Goal: Task Accomplishment & Management: Manage account settings

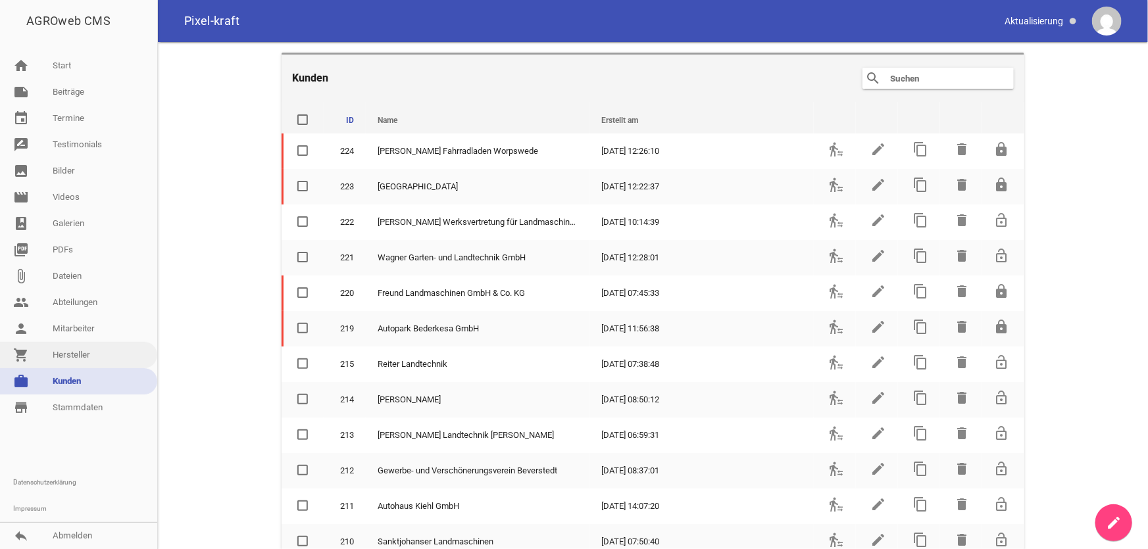
click at [110, 355] on link "shopping_cart Hersteller" at bounding box center [78, 355] width 157 height 26
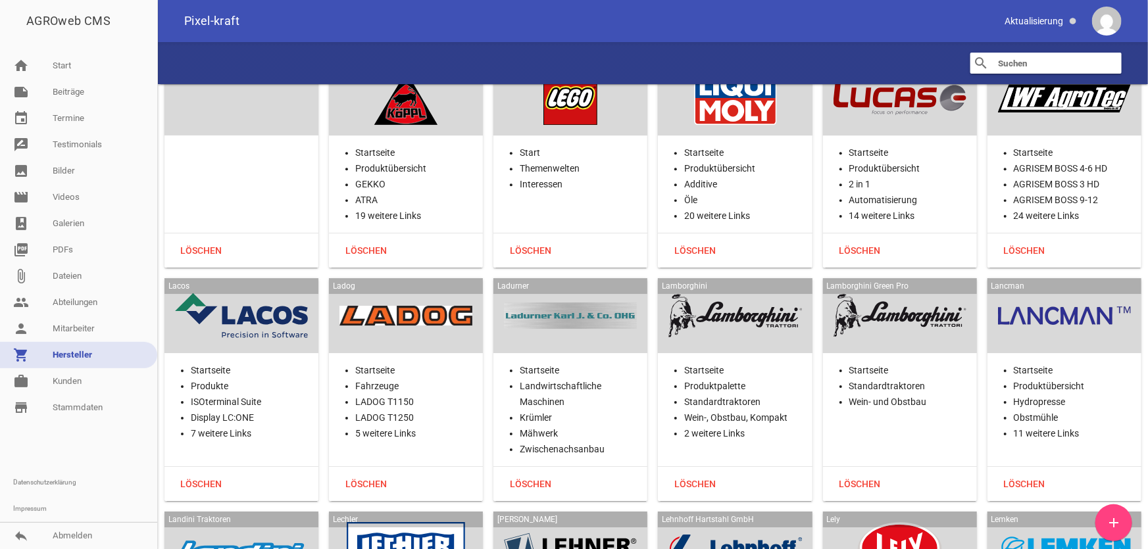
scroll to position [17351, 0]
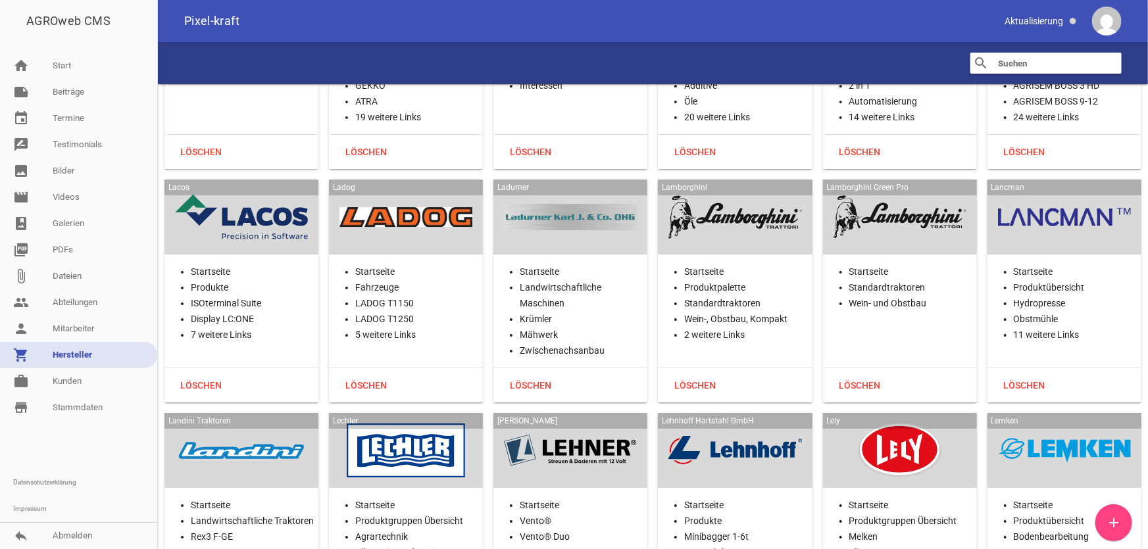
click at [241, 424] on div at bounding box center [241, 451] width 133 height 54
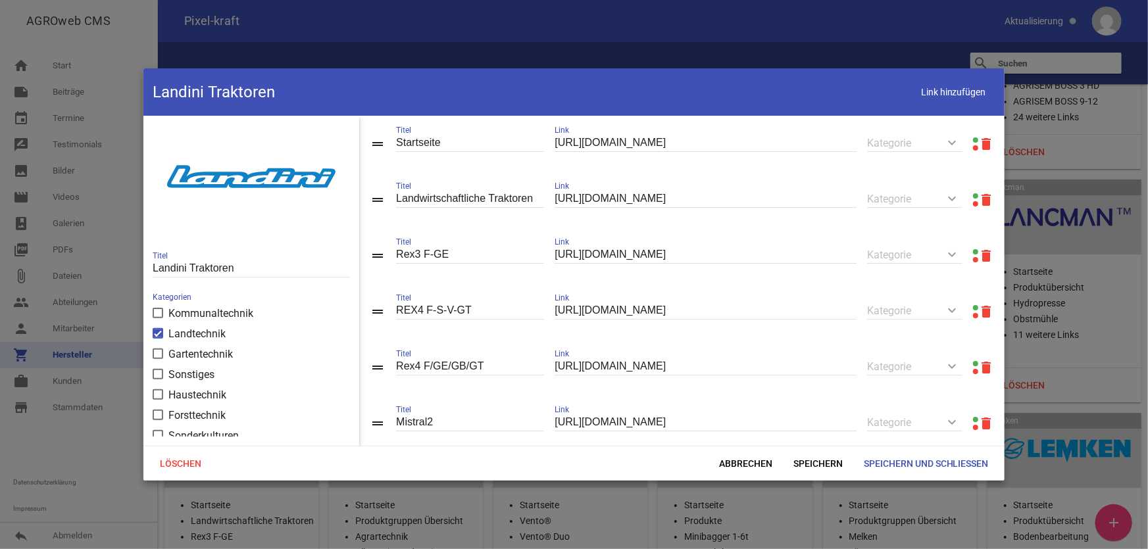
click at [973, 138] on link at bounding box center [975, 139] width 5 height 5
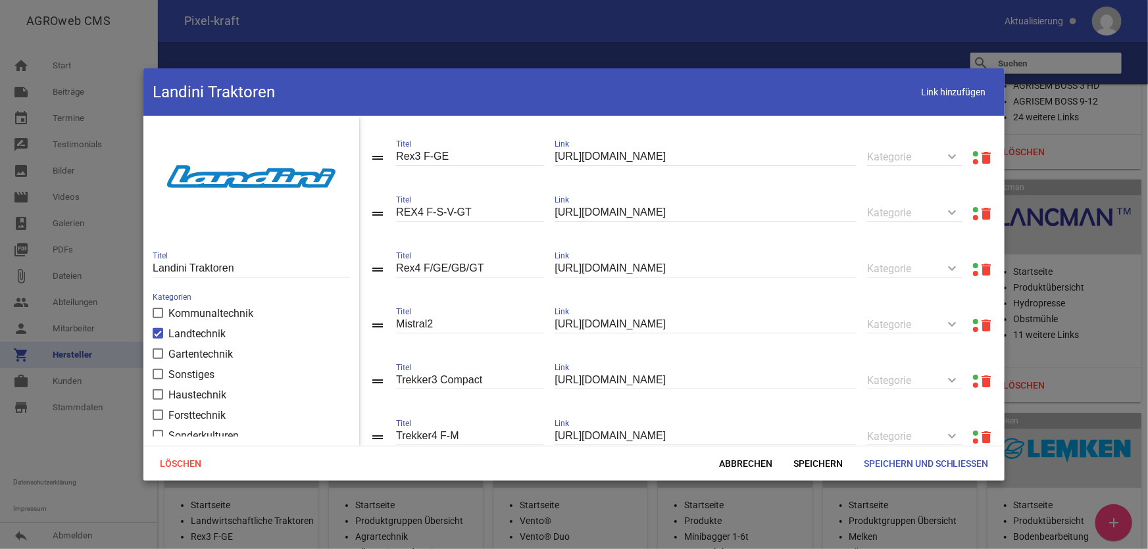
scroll to position [59, 0]
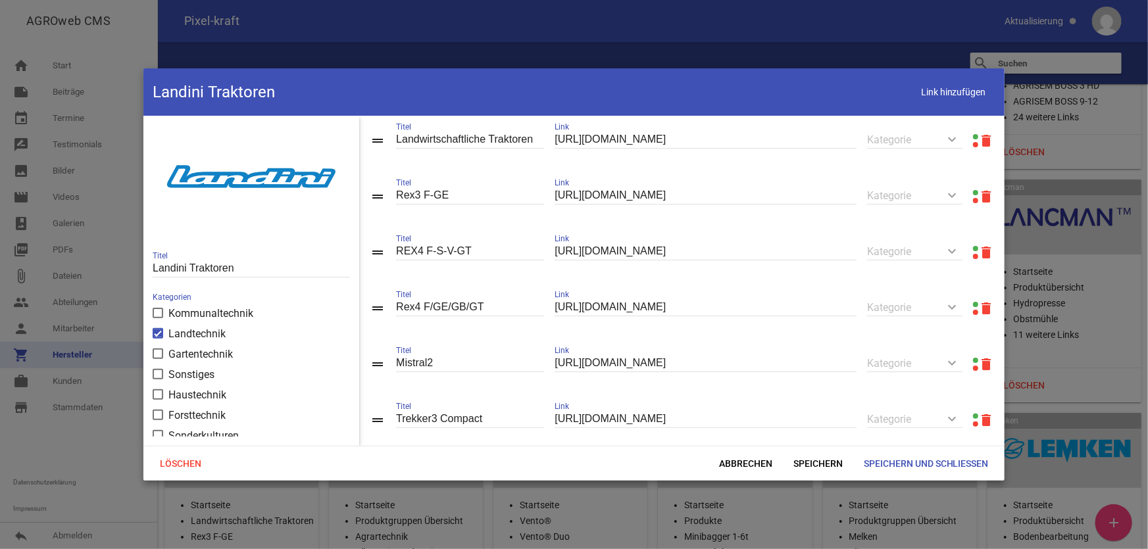
click at [431, 308] on input "Rex4 F/GE/GB/GT" at bounding box center [470, 308] width 148 height 18
type input "Rex4 F-GE-GB-GT"
click at [824, 462] on span "Speichern" at bounding box center [818, 464] width 70 height 24
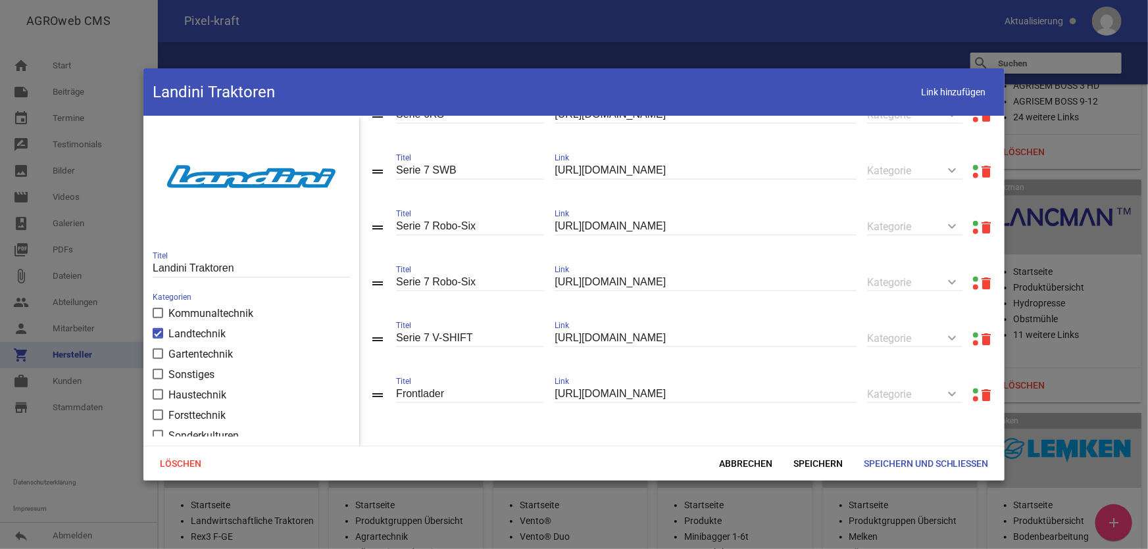
scroll to position [823, 0]
click at [885, 464] on span "Speichern und Schließen" at bounding box center [926, 464] width 146 height 24
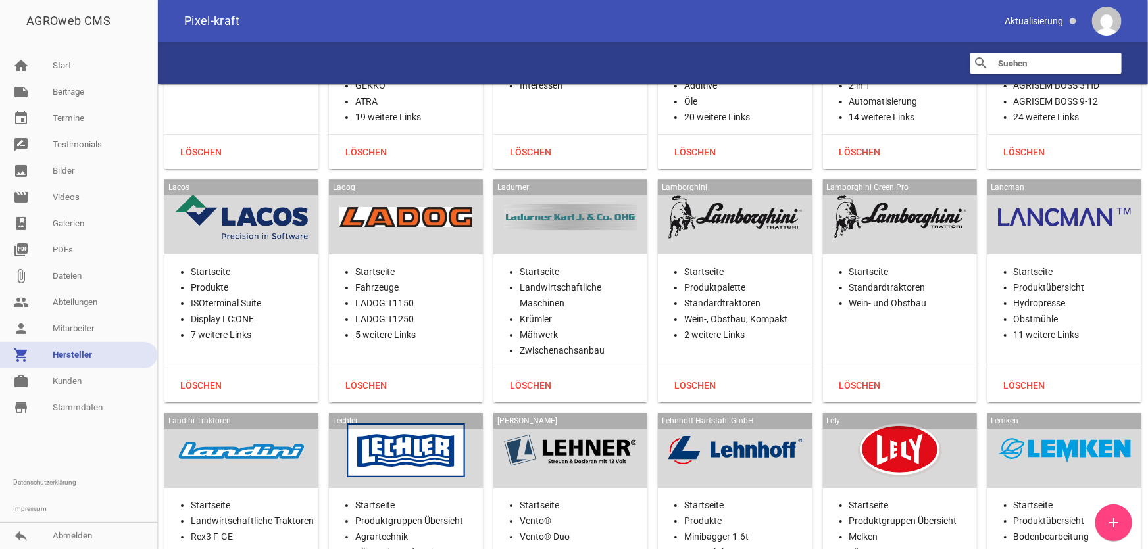
click at [421, 413] on div "Lechler" at bounding box center [406, 450] width 154 height 75
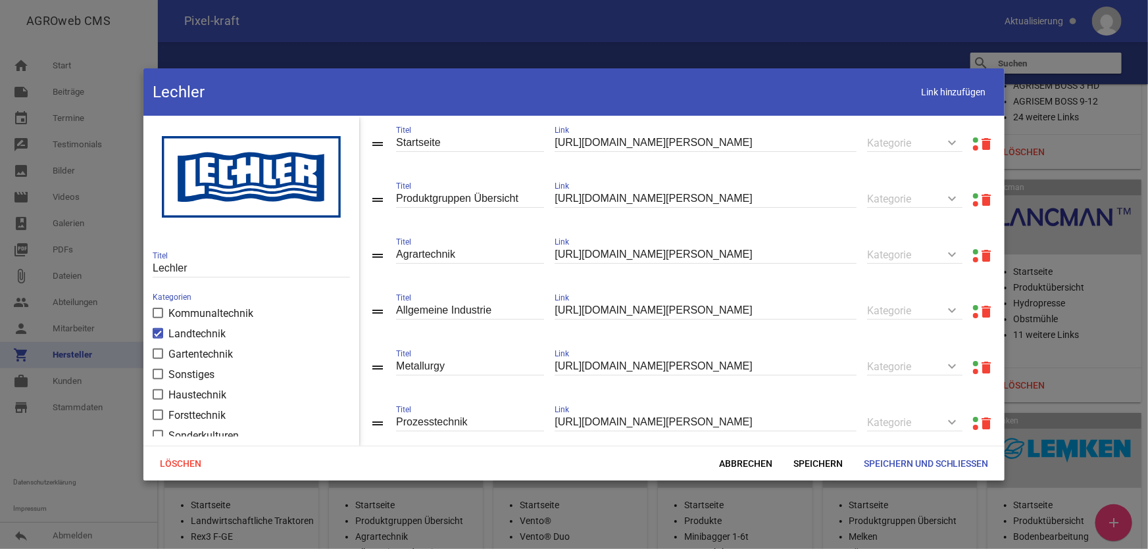
click at [973, 195] on link at bounding box center [975, 195] width 5 height 5
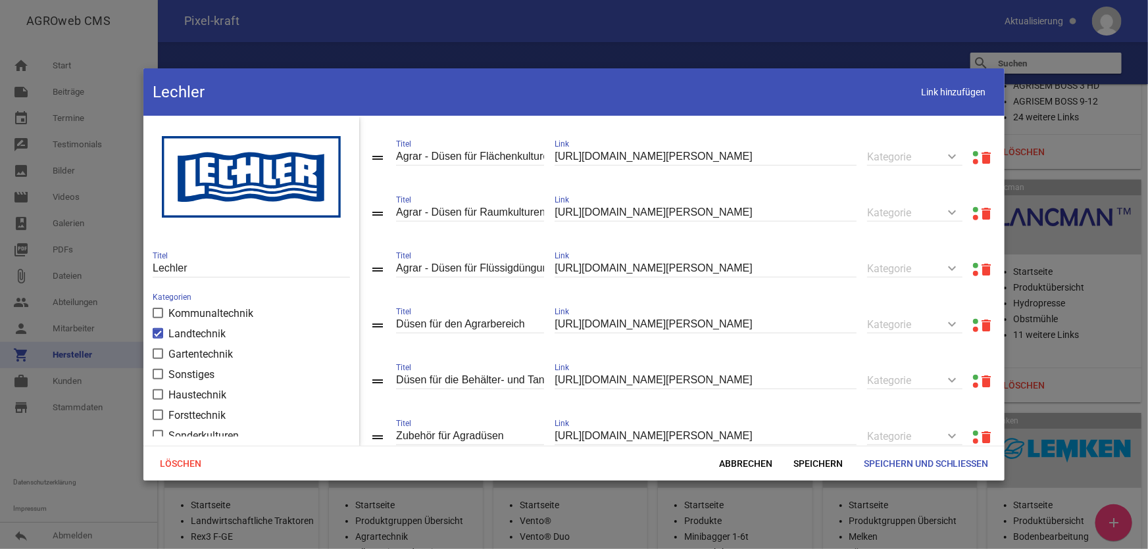
scroll to position [358, 0]
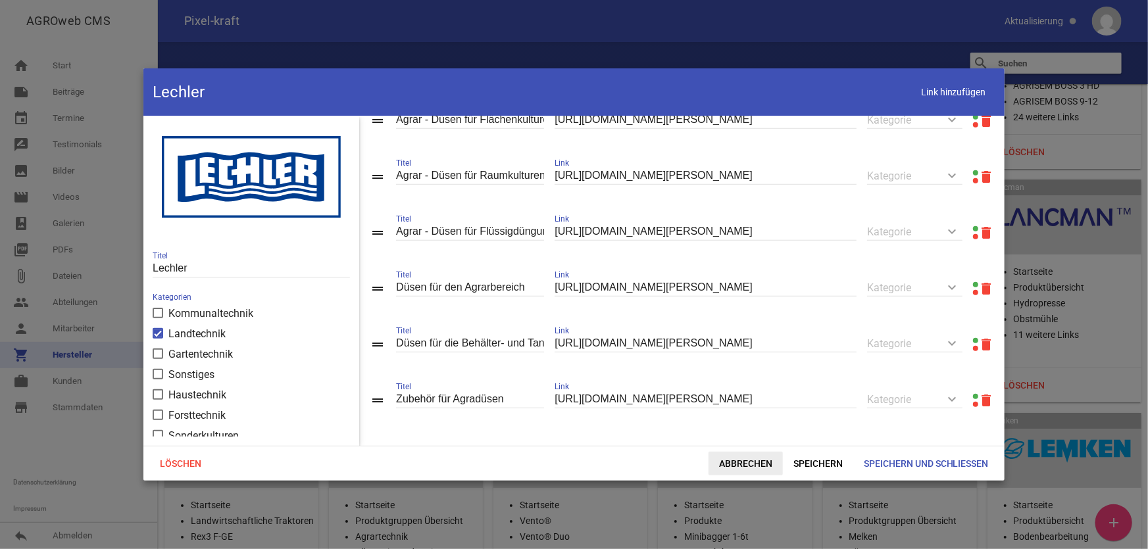
click at [760, 466] on span "Abbrechen" at bounding box center [745, 464] width 74 height 24
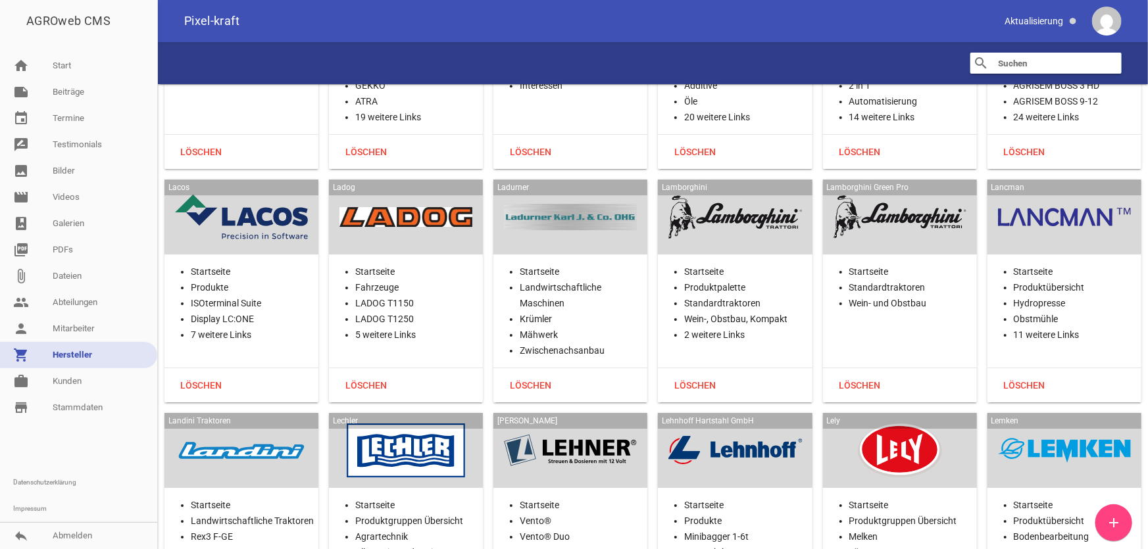
click at [598, 424] on div at bounding box center [570, 451] width 133 height 54
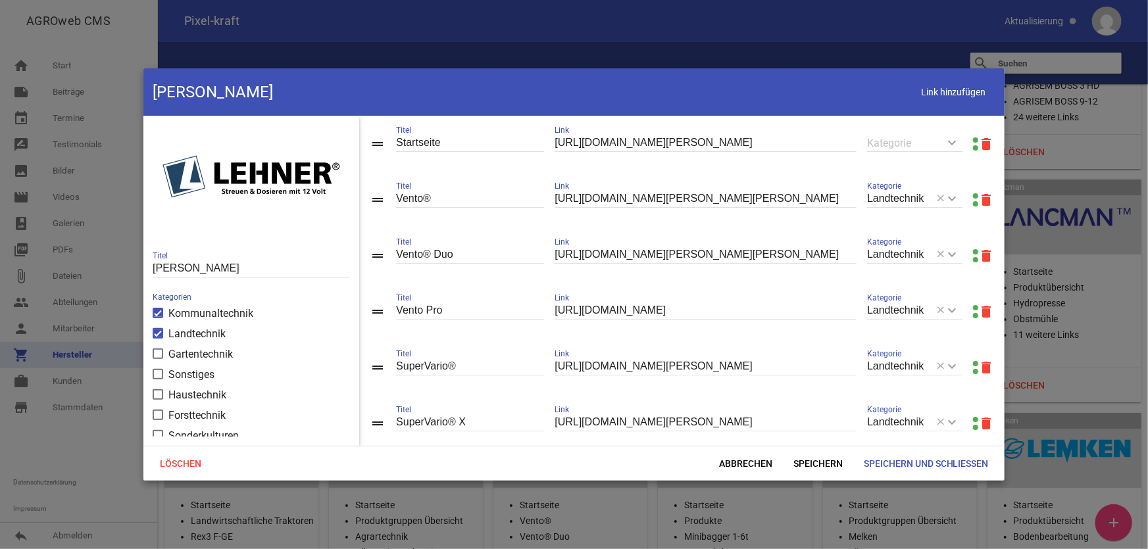
click at [973, 139] on link at bounding box center [975, 139] width 5 height 5
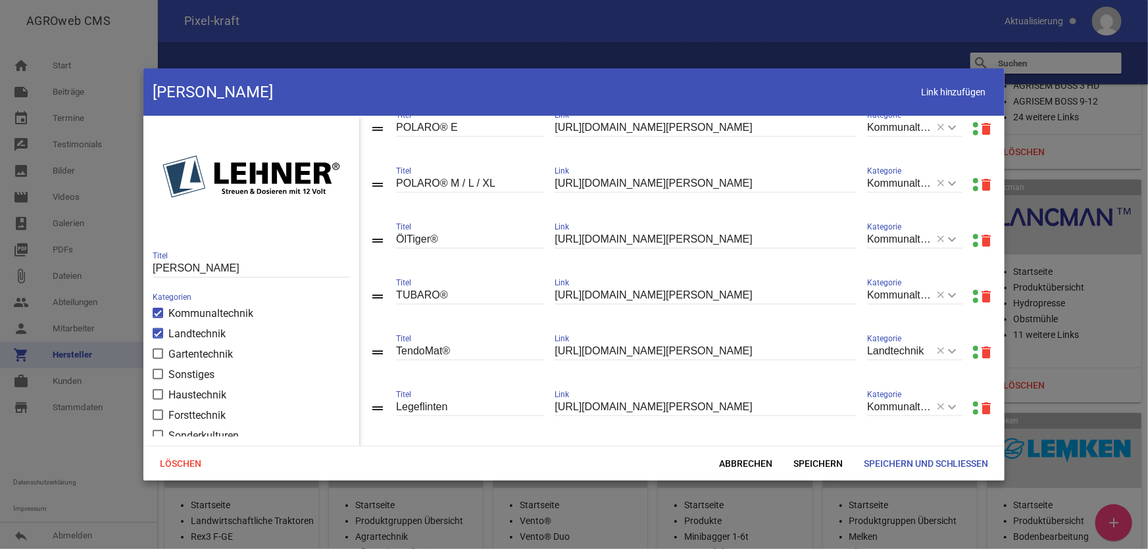
scroll to position [798, 0]
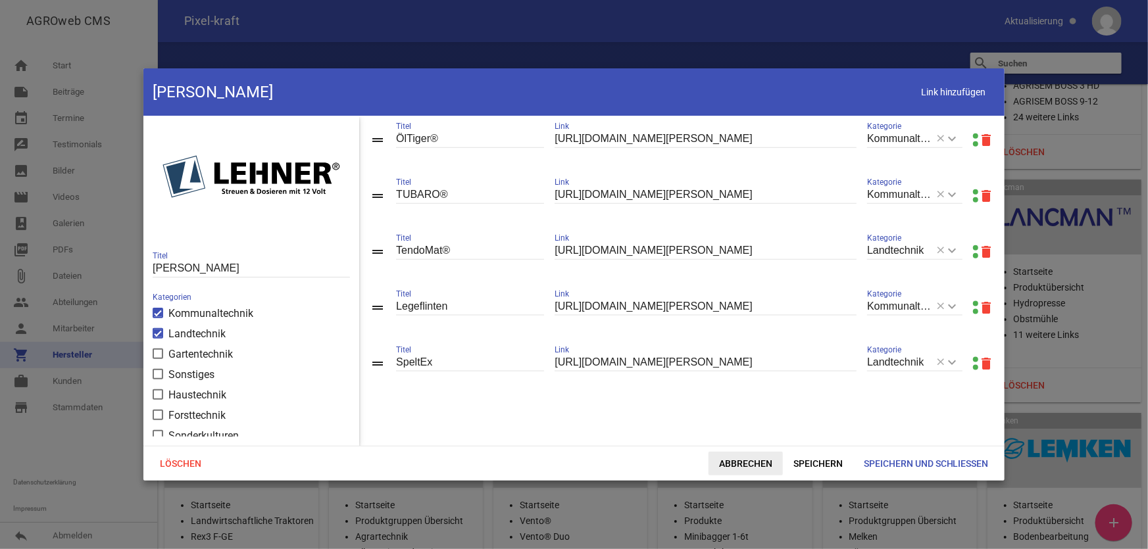
click at [725, 454] on span "Abbrechen" at bounding box center [745, 464] width 74 height 24
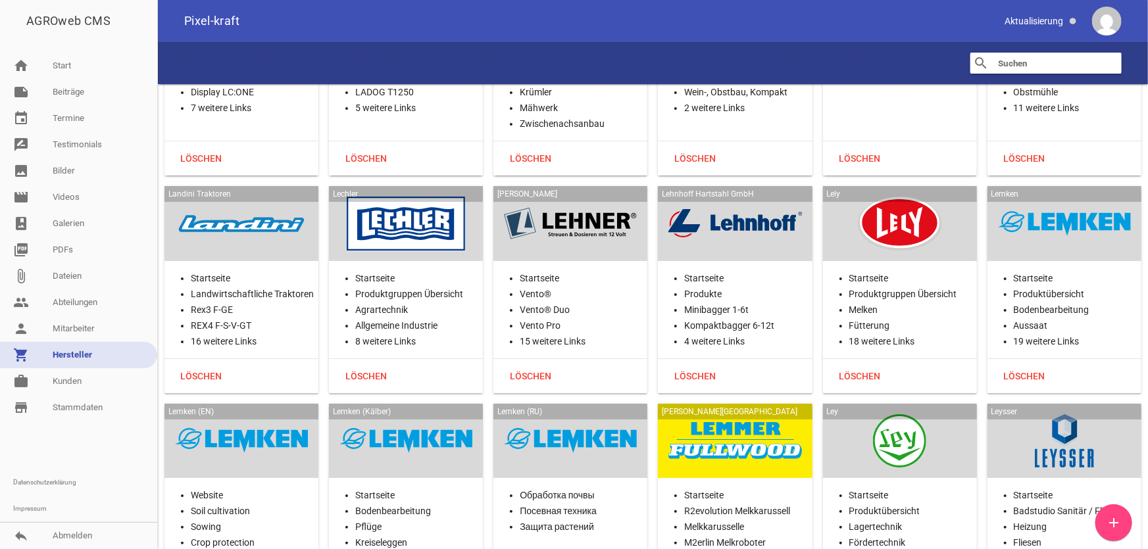
scroll to position [17591, 0]
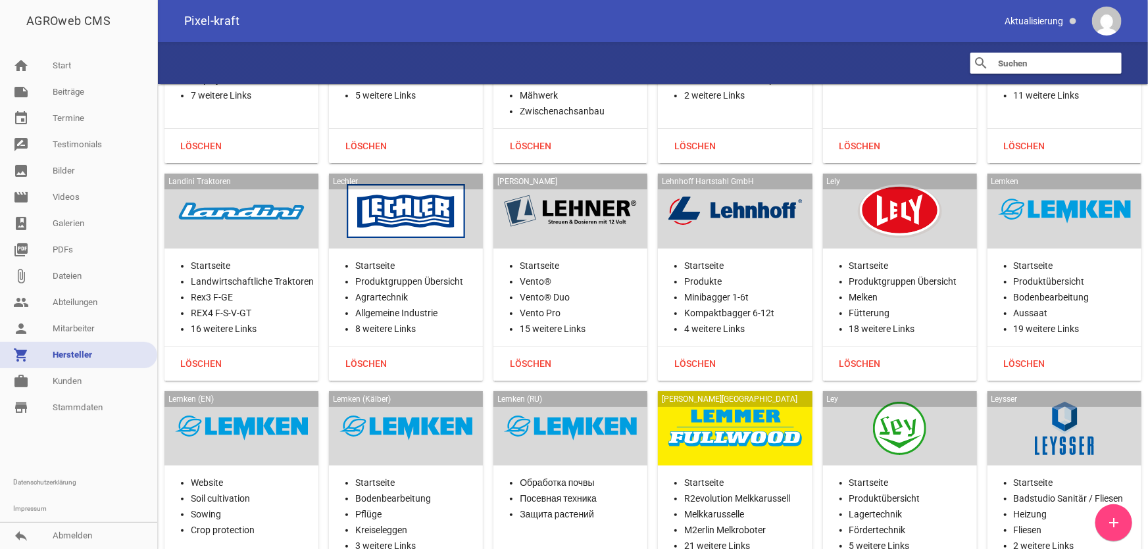
click at [744, 184] on div at bounding box center [734, 211] width 133 height 54
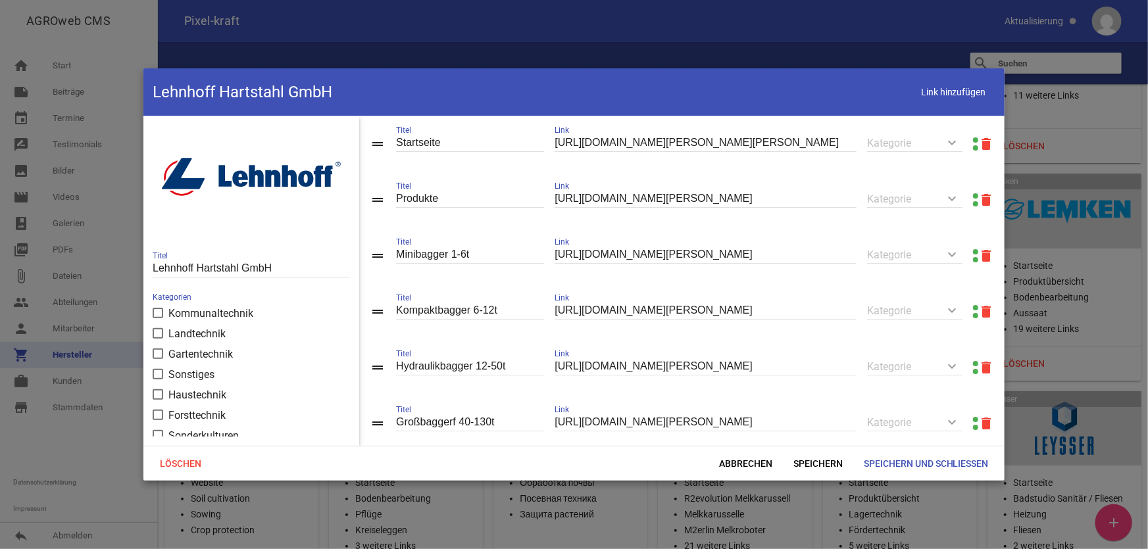
click at [973, 195] on link at bounding box center [975, 195] width 5 height 5
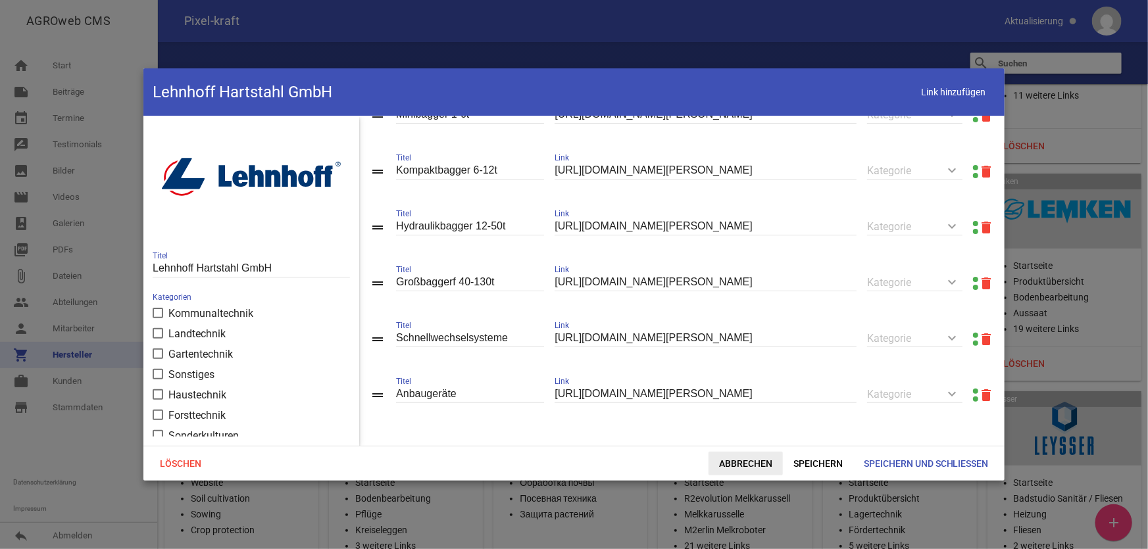
click at [767, 460] on span "Abbrechen" at bounding box center [745, 464] width 74 height 24
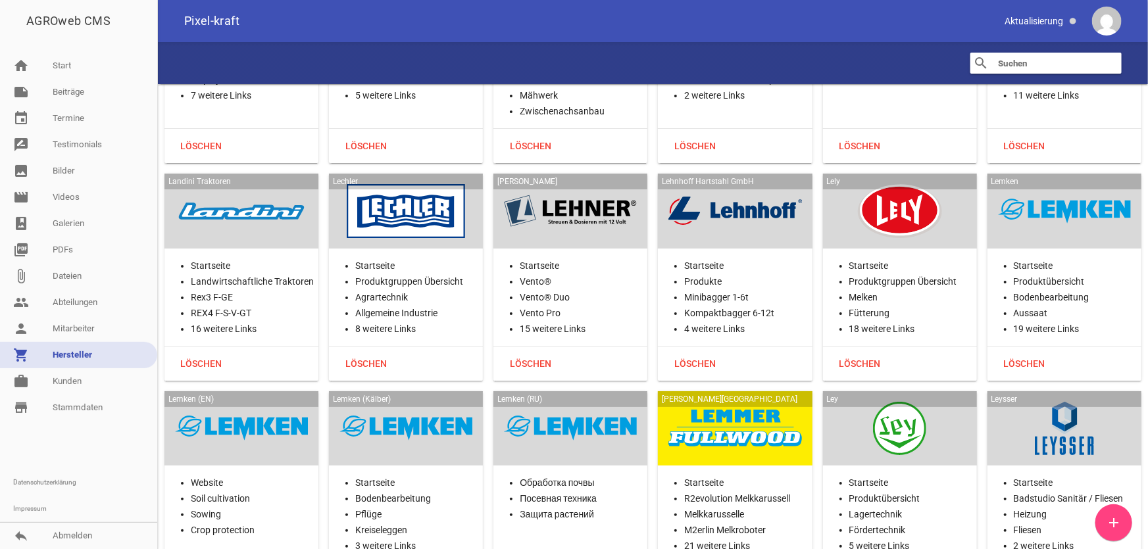
click at [884, 184] on div at bounding box center [899, 211] width 133 height 54
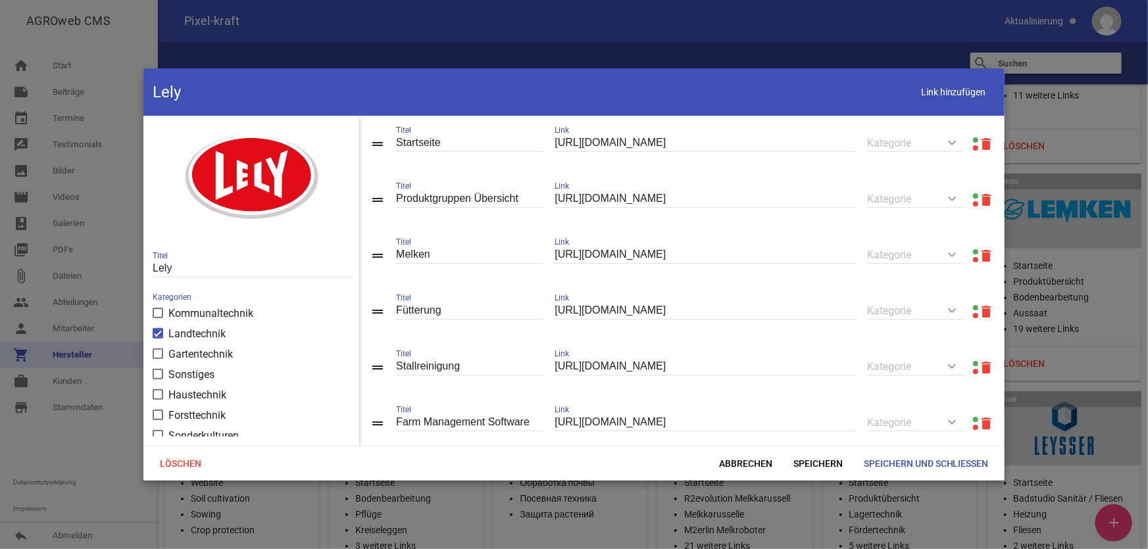
click at [973, 198] on link at bounding box center [975, 195] width 5 height 5
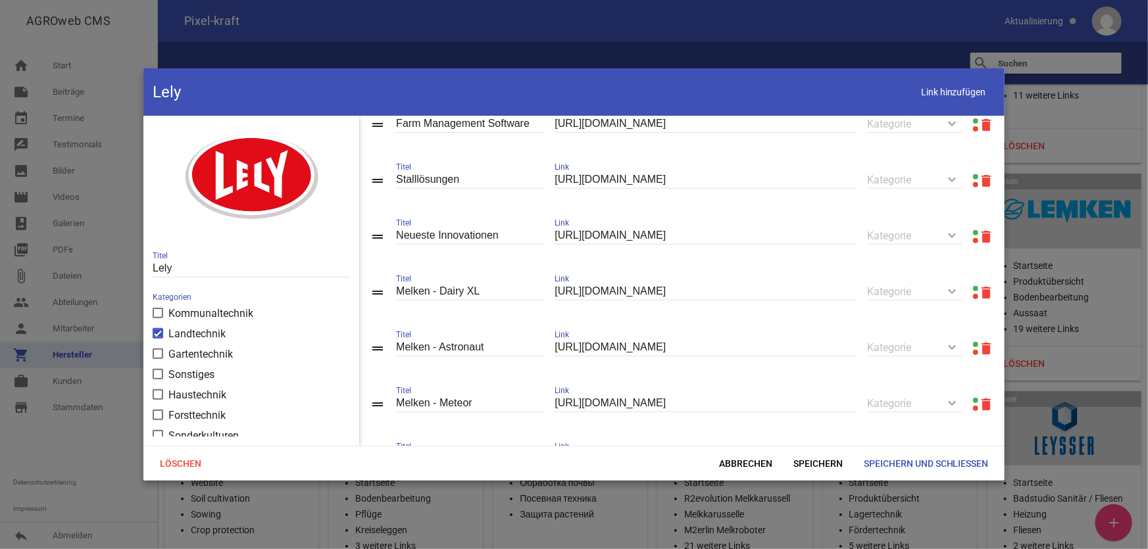
scroll to position [358, 0]
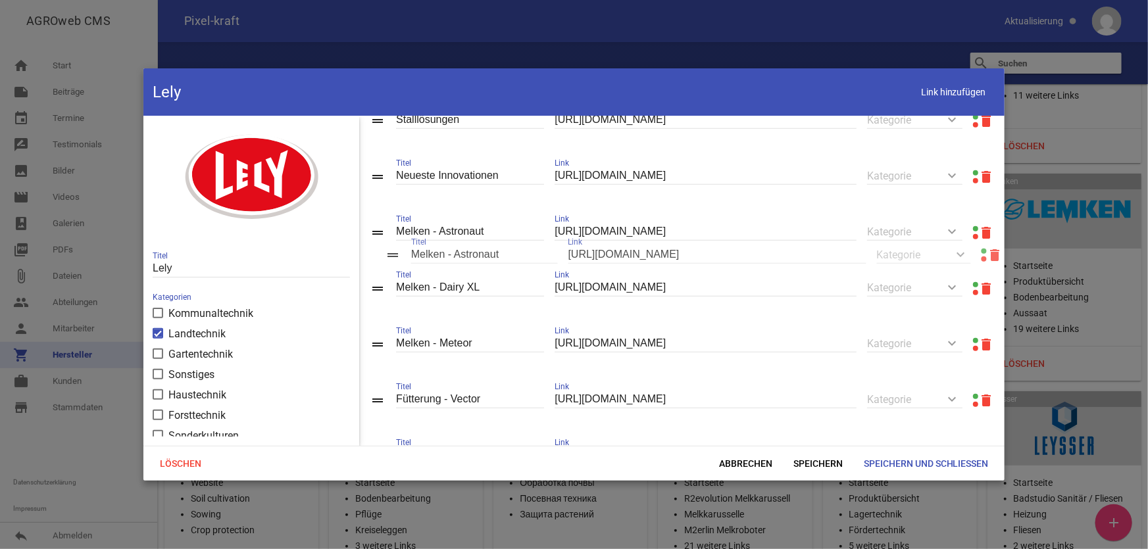
drag, startPoint x: 377, startPoint y: 295, endPoint x: 392, endPoint y: 258, distance: 39.8
click at [814, 462] on span "Speichern" at bounding box center [818, 464] width 70 height 24
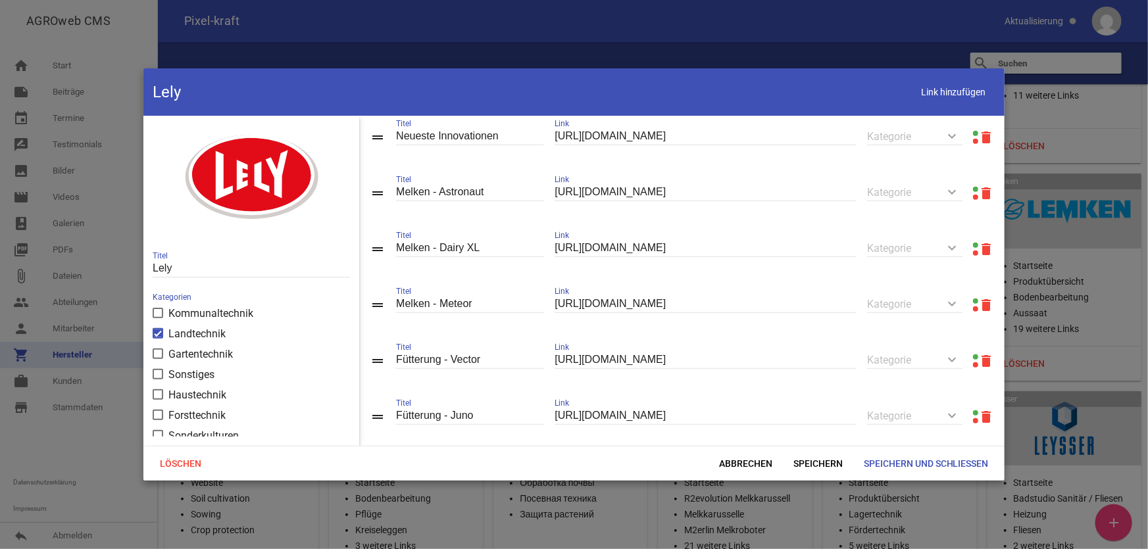
scroll to position [458, 0]
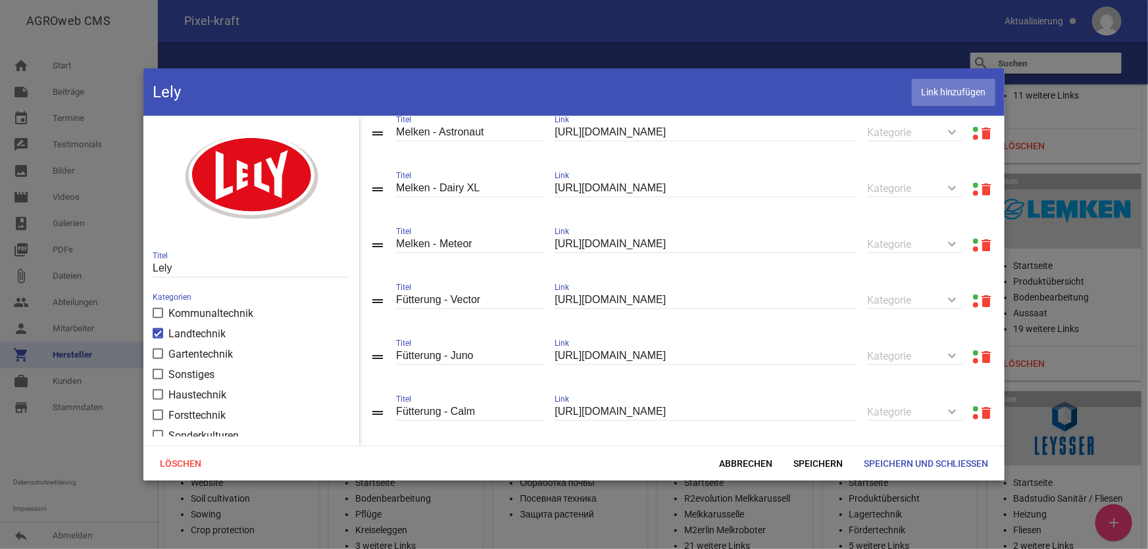
click at [936, 88] on span "Link hinzufügen" at bounding box center [953, 92] width 84 height 27
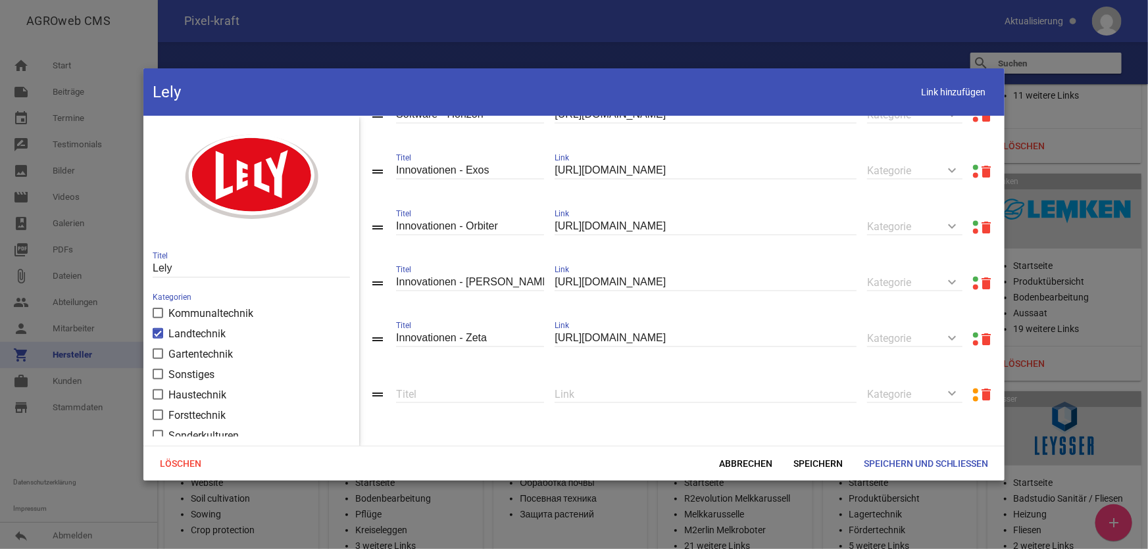
scroll to position [992, 0]
click at [673, 393] on input "text" at bounding box center [705, 394] width 302 height 18
paste input "[URL][DOMAIN_NAME]"
type input "[URL][DOMAIN_NAME]"
type input "Astronaut Max"
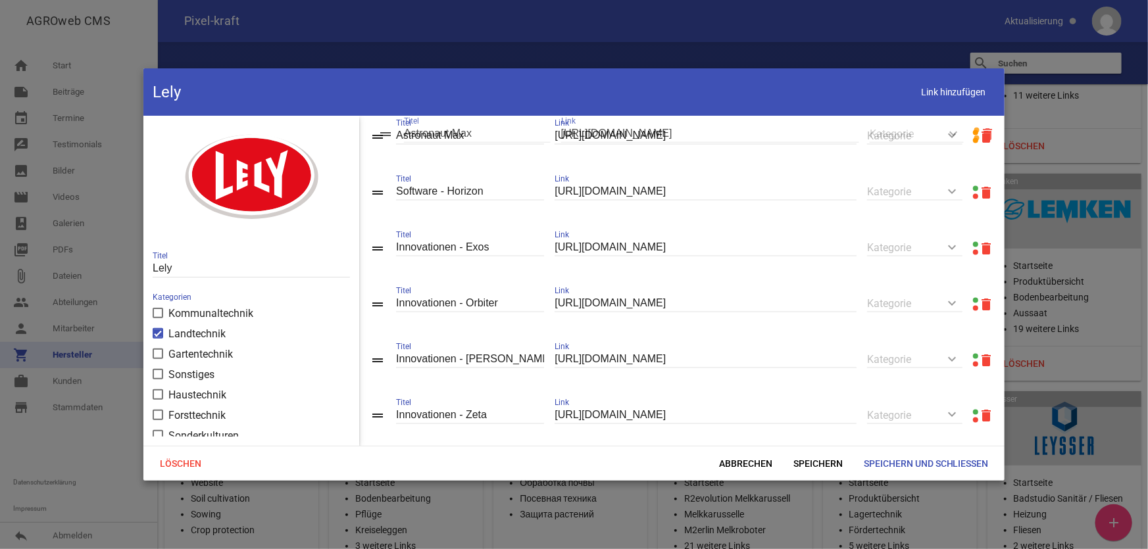
drag, startPoint x: 377, startPoint y: 395, endPoint x: 385, endPoint y: 133, distance: 261.2
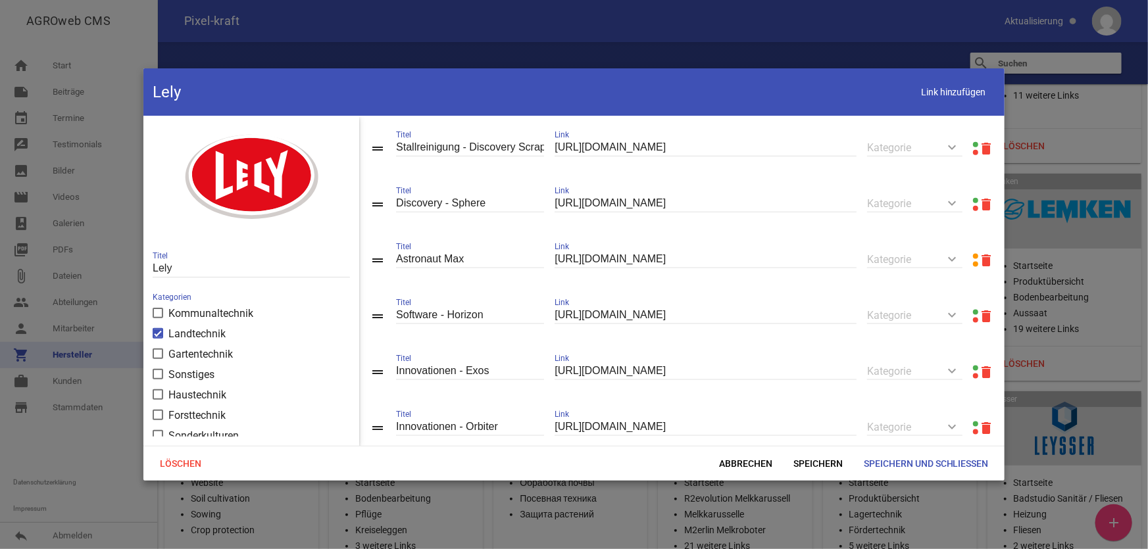
scroll to position [773, 0]
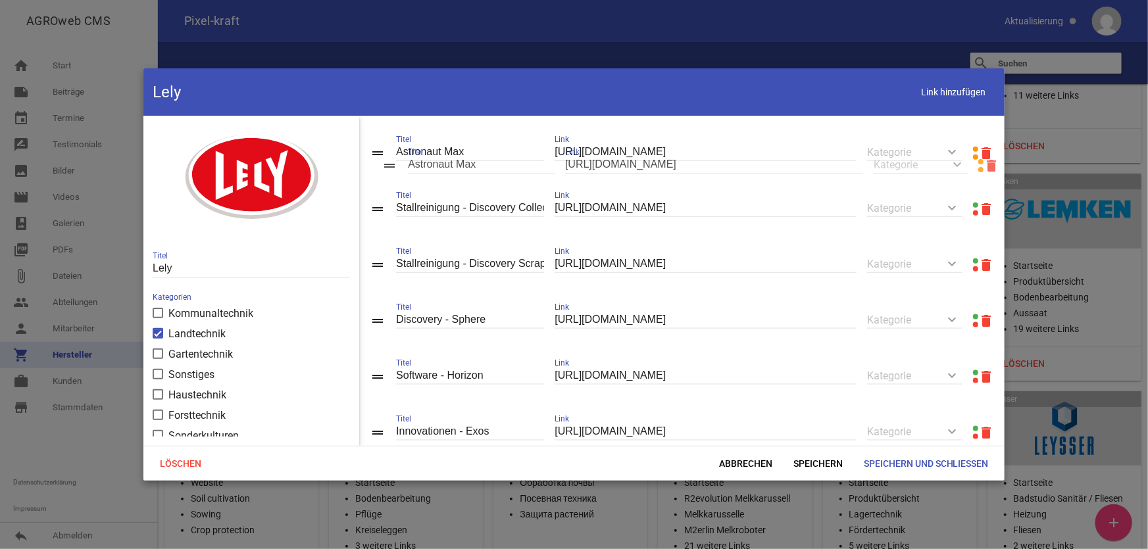
drag, startPoint x: 379, startPoint y: 329, endPoint x: 391, endPoint y: 163, distance: 166.1
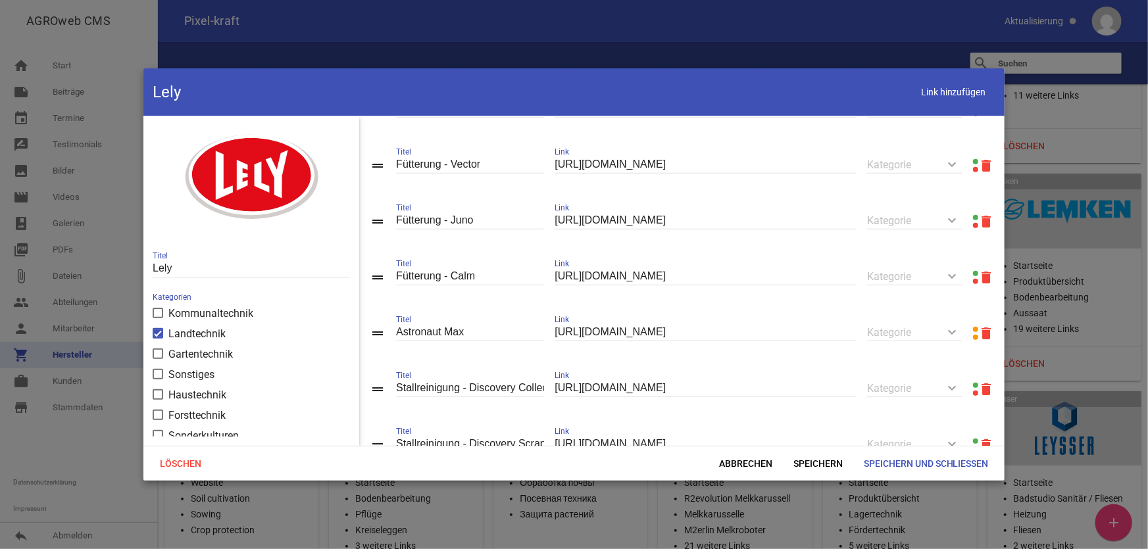
scroll to position [594, 0]
drag, startPoint x: 377, startPoint y: 341, endPoint x: 382, endPoint y: 193, distance: 148.1
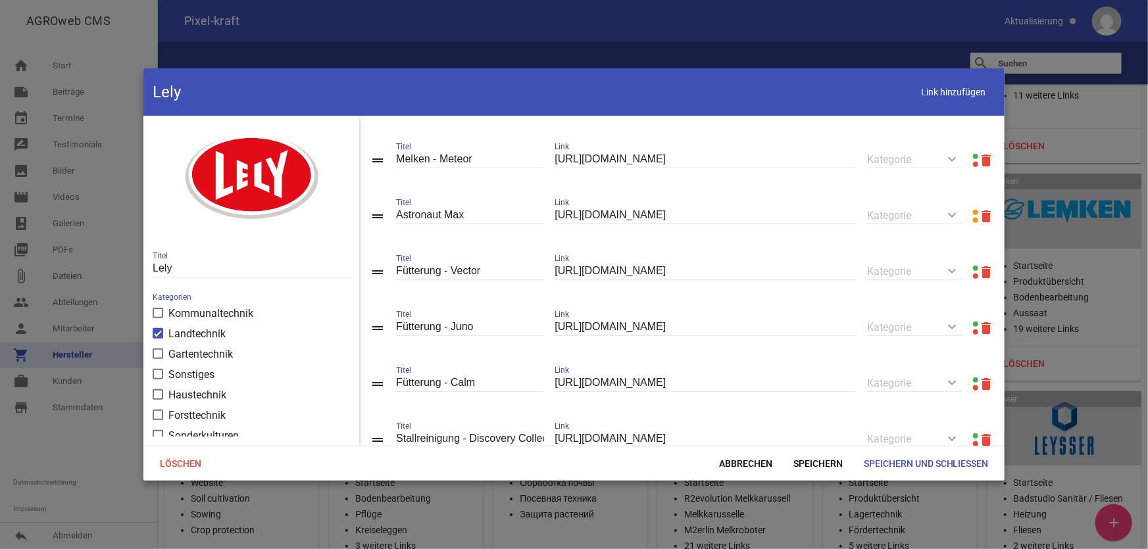
scroll to position [474, 0]
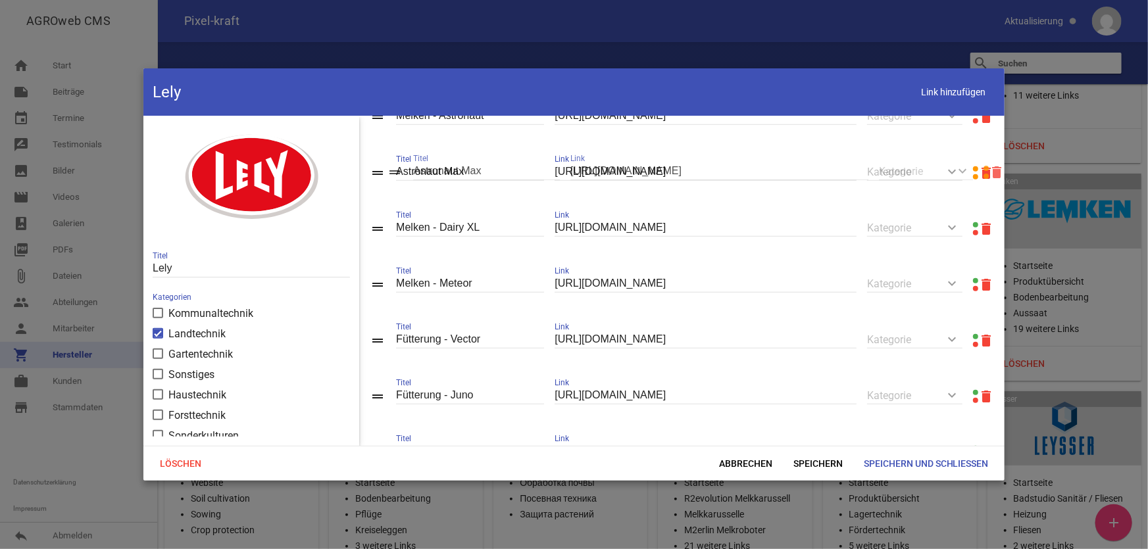
drag, startPoint x: 375, startPoint y: 291, endPoint x: 391, endPoint y: 172, distance: 120.2
click at [822, 462] on span "Speichern" at bounding box center [818, 464] width 70 height 24
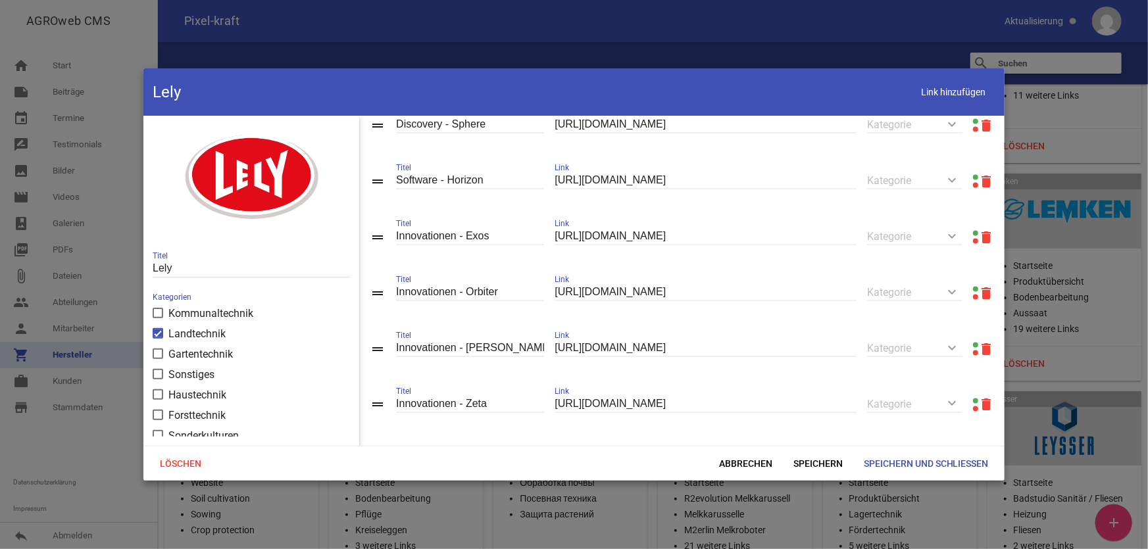
scroll to position [992, 0]
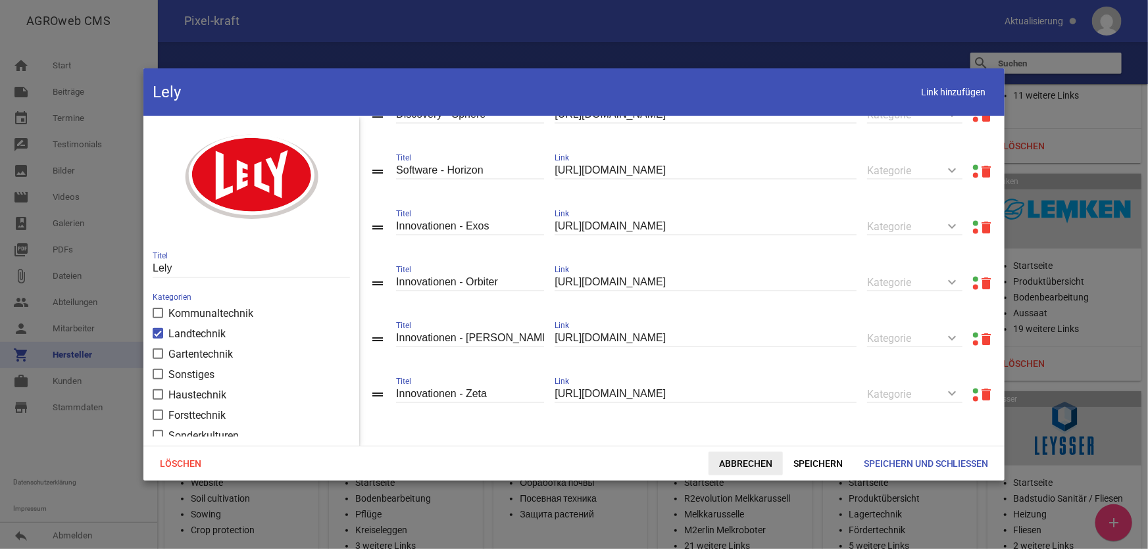
click at [748, 462] on span "Abbrechen" at bounding box center [745, 464] width 74 height 24
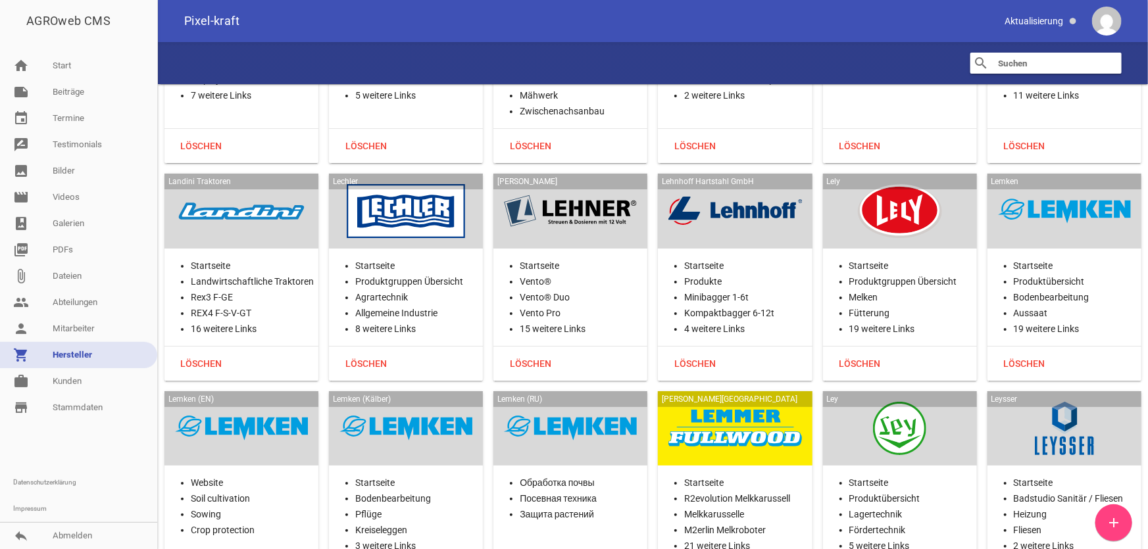
click at [1061, 187] on div "Lemken Startseite Produktübersicht Bodenbearbeitung Aussaat 19 weitere Links Lö…" at bounding box center [1064, 277] width 154 height 207
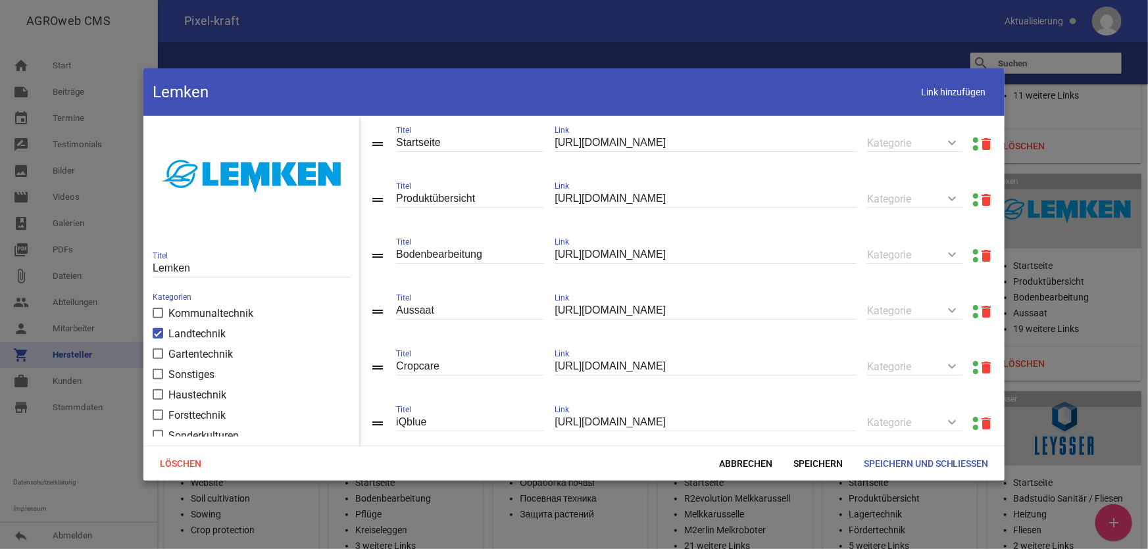
click at [973, 195] on link at bounding box center [975, 195] width 5 height 5
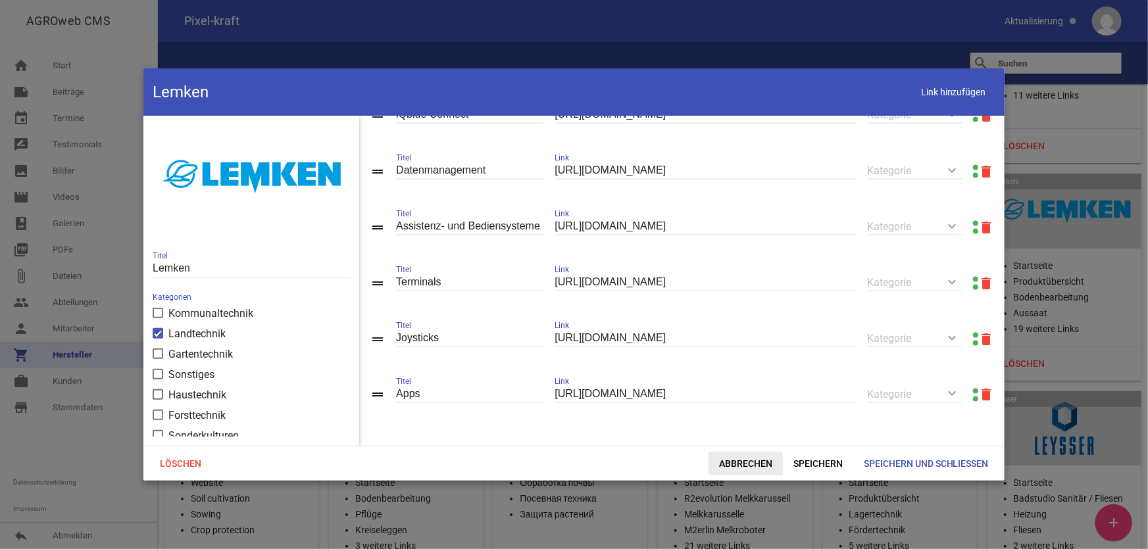
click at [740, 468] on span "Abbrechen" at bounding box center [745, 464] width 74 height 24
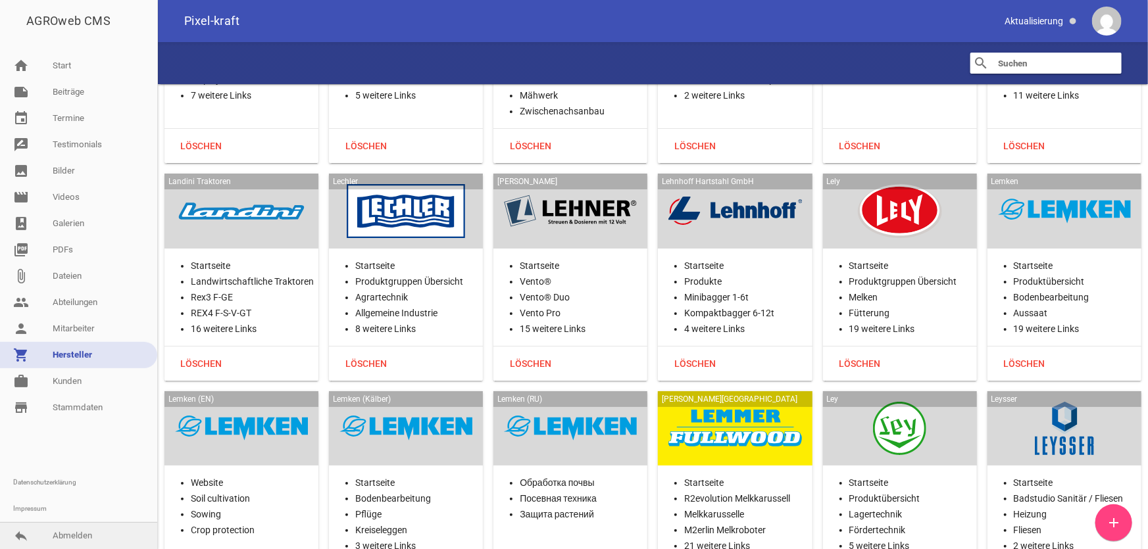
click at [76, 539] on link "reply Abmelden" at bounding box center [78, 536] width 157 height 26
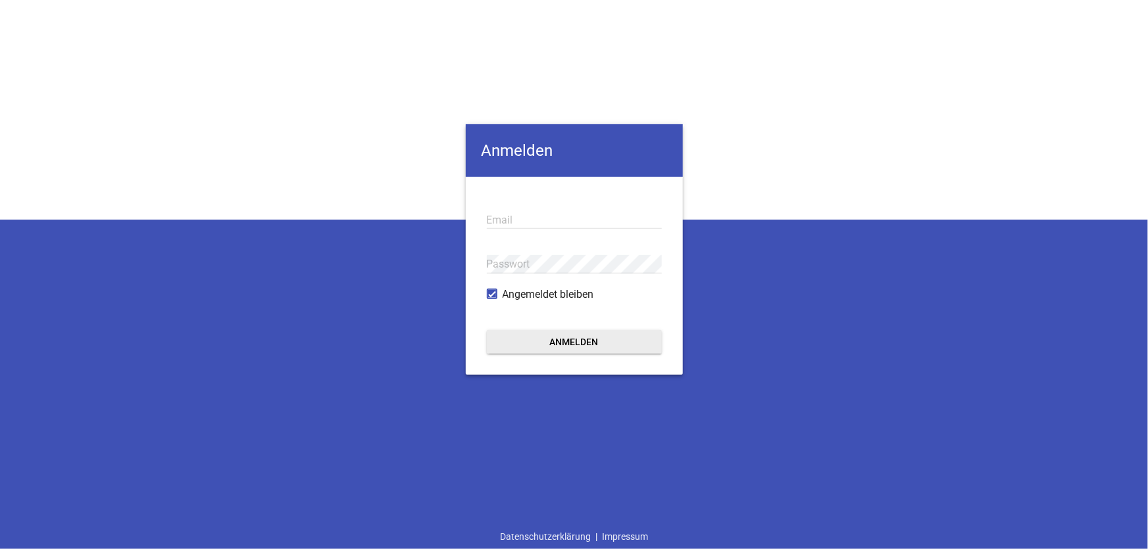
type input "[EMAIL_ADDRESS][DOMAIN_NAME]"
click at [582, 347] on button "Anmelden" at bounding box center [574, 342] width 175 height 24
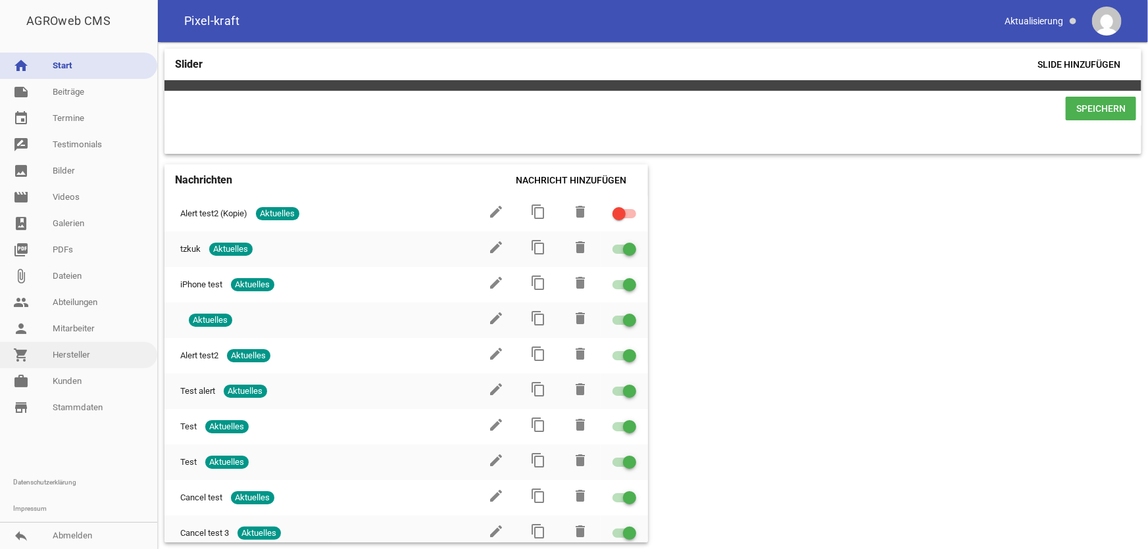
click at [80, 357] on link "shopping_cart Hersteller" at bounding box center [78, 355] width 157 height 26
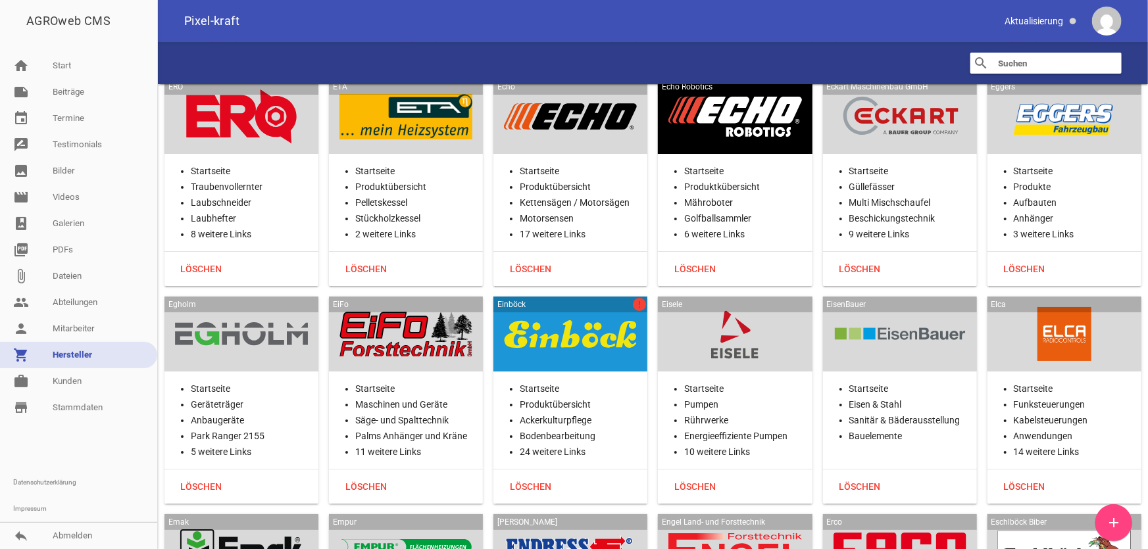
scroll to position [7652, 0]
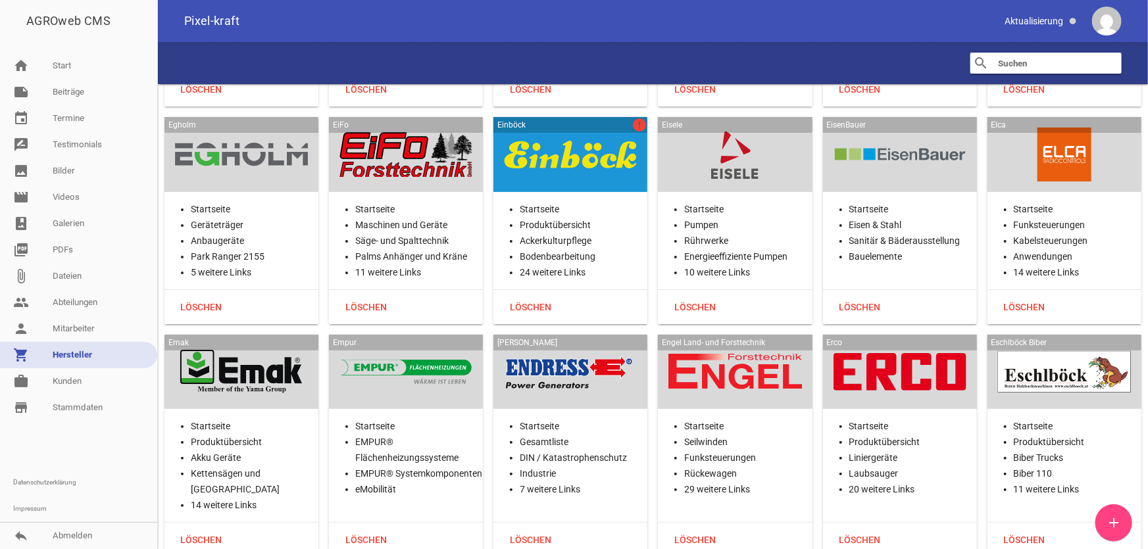
click at [591, 144] on div at bounding box center [570, 155] width 133 height 54
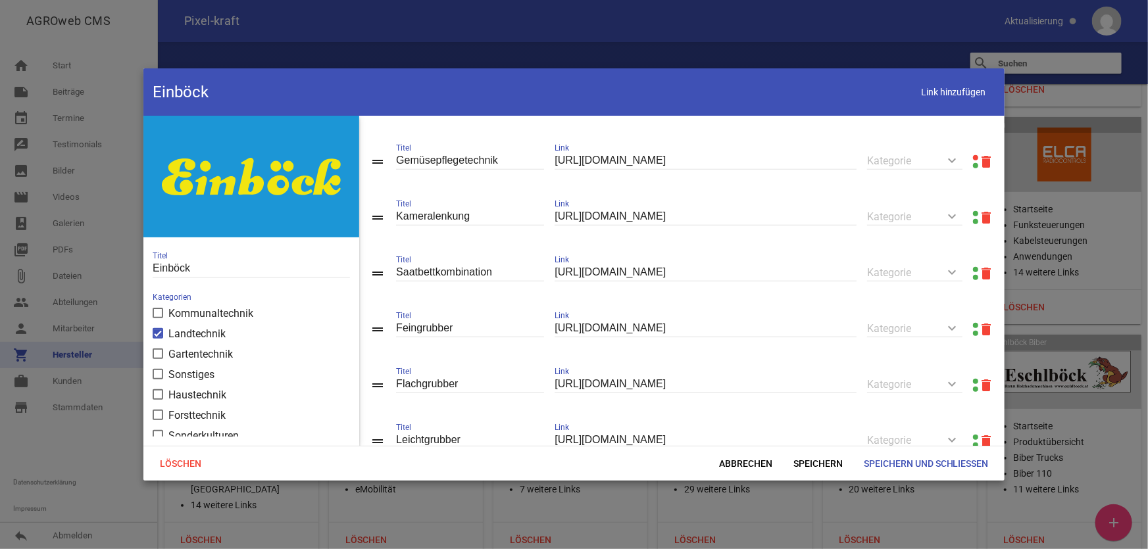
scroll to position [598, 0]
click at [973, 160] on link at bounding box center [975, 157] width 5 height 5
click at [726, 463] on span "Abbrechen" at bounding box center [745, 464] width 74 height 24
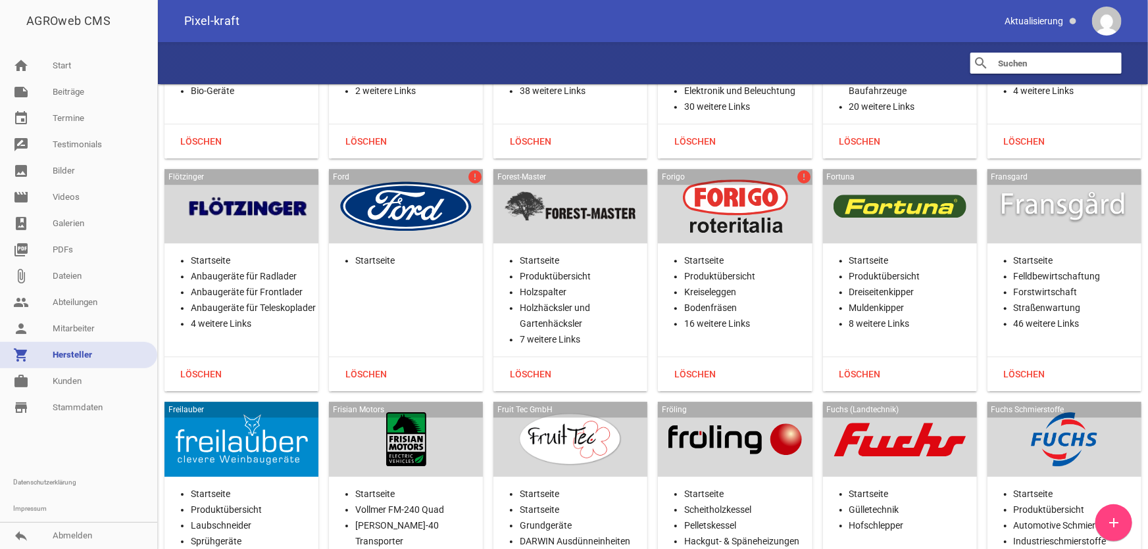
scroll to position [9446, 0]
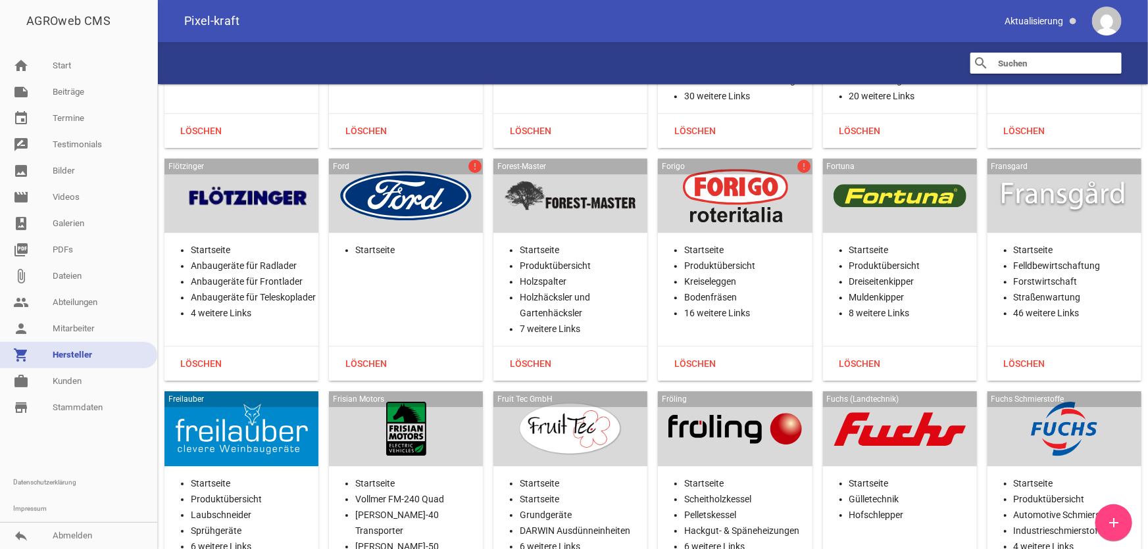
click at [753, 218] on div "Forigo error" at bounding box center [735, 195] width 154 height 75
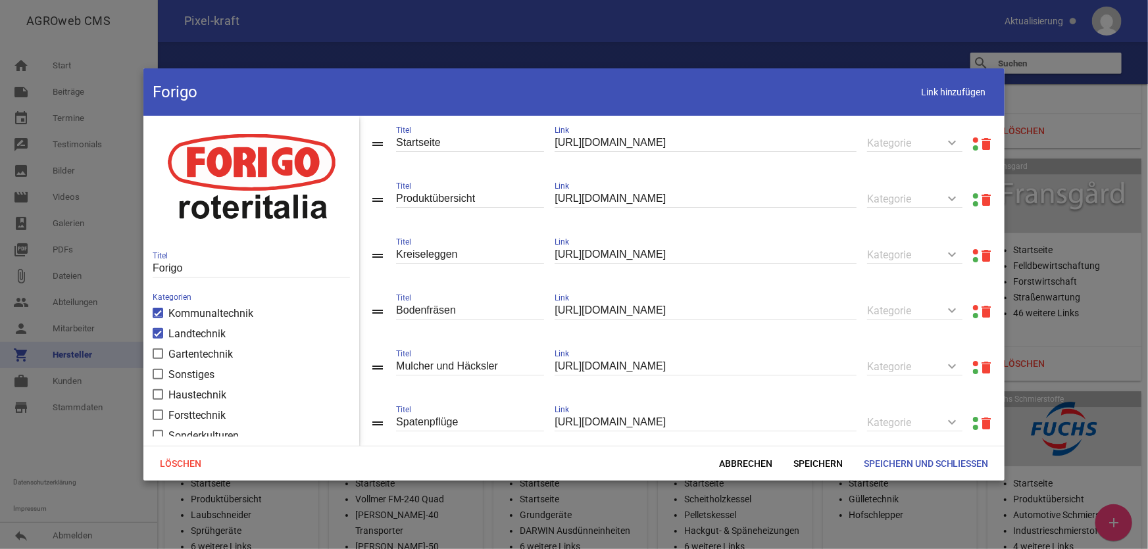
click at [973, 139] on link at bounding box center [975, 139] width 5 height 5
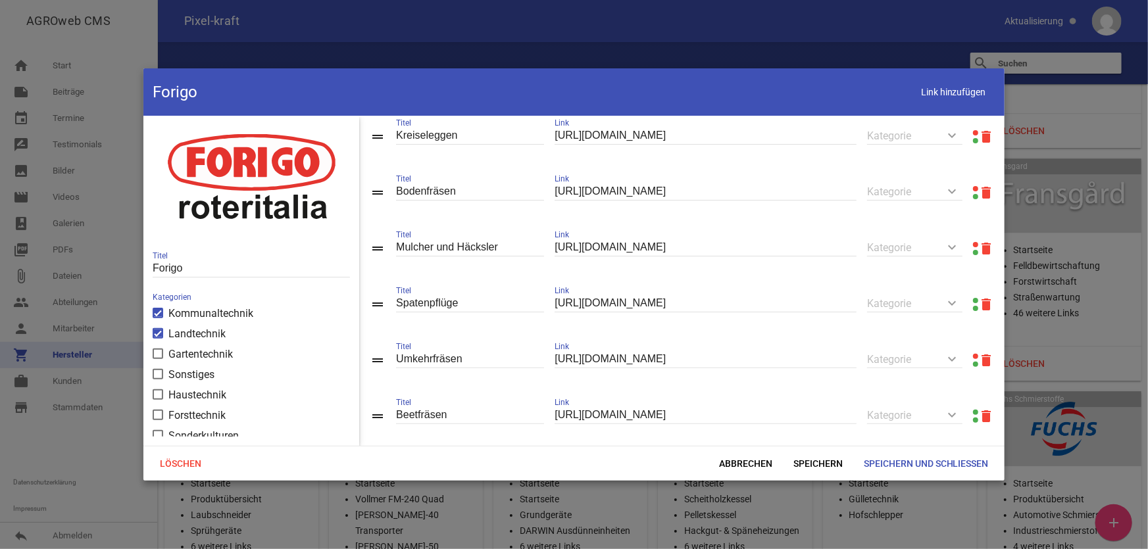
click at [973, 247] on link at bounding box center [975, 244] width 5 height 5
click at [727, 460] on span "Abbrechen" at bounding box center [745, 464] width 74 height 24
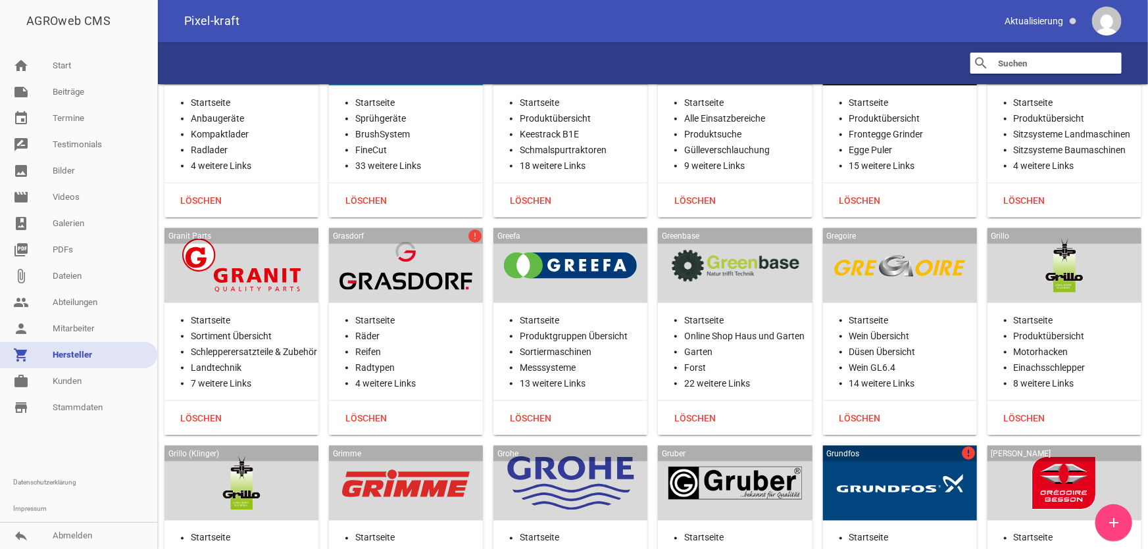
scroll to position [11000, 0]
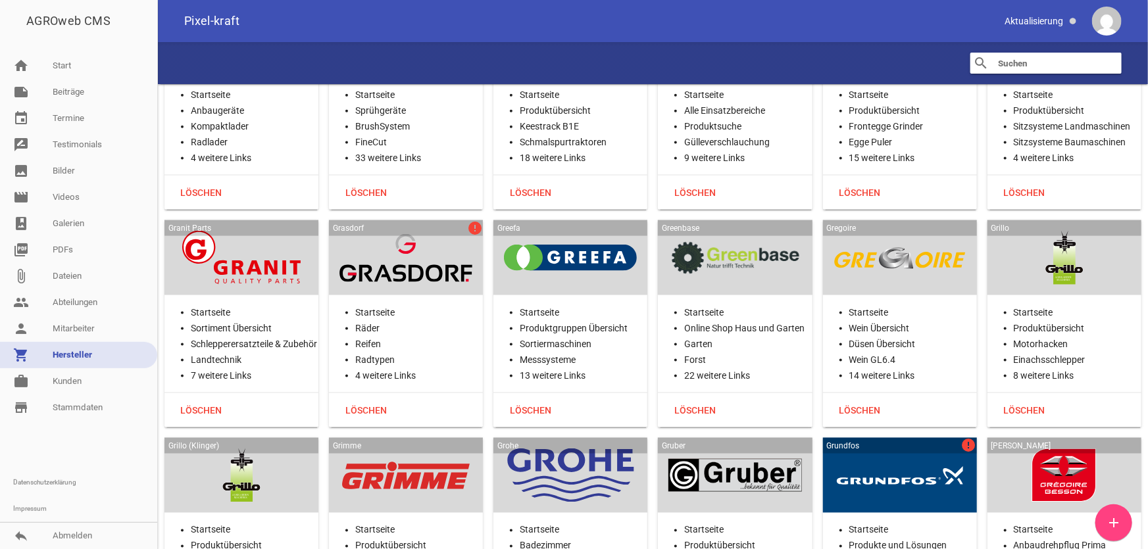
click at [453, 231] on div at bounding box center [405, 258] width 133 height 54
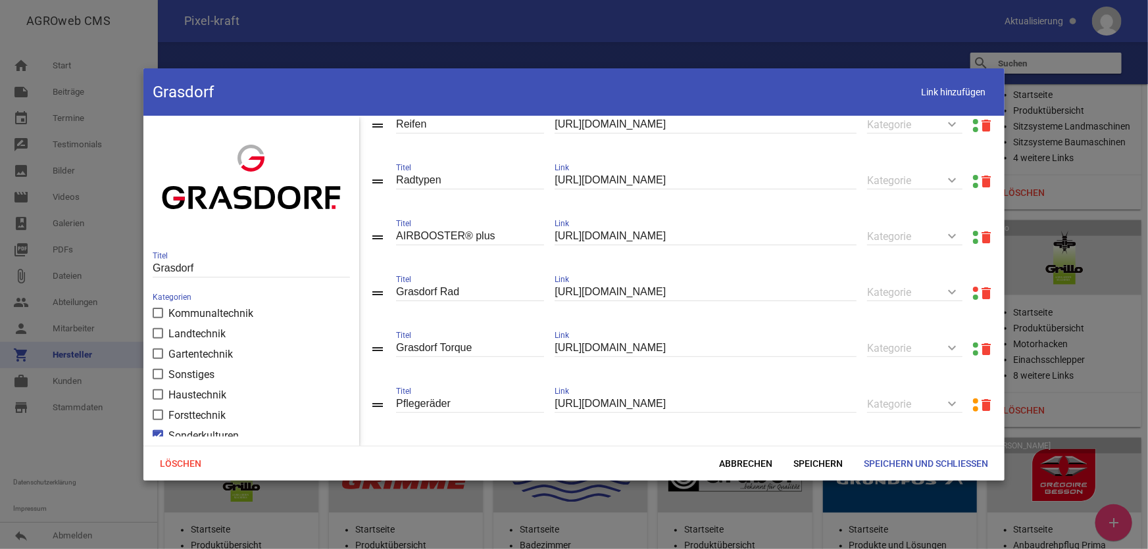
scroll to position [145, 0]
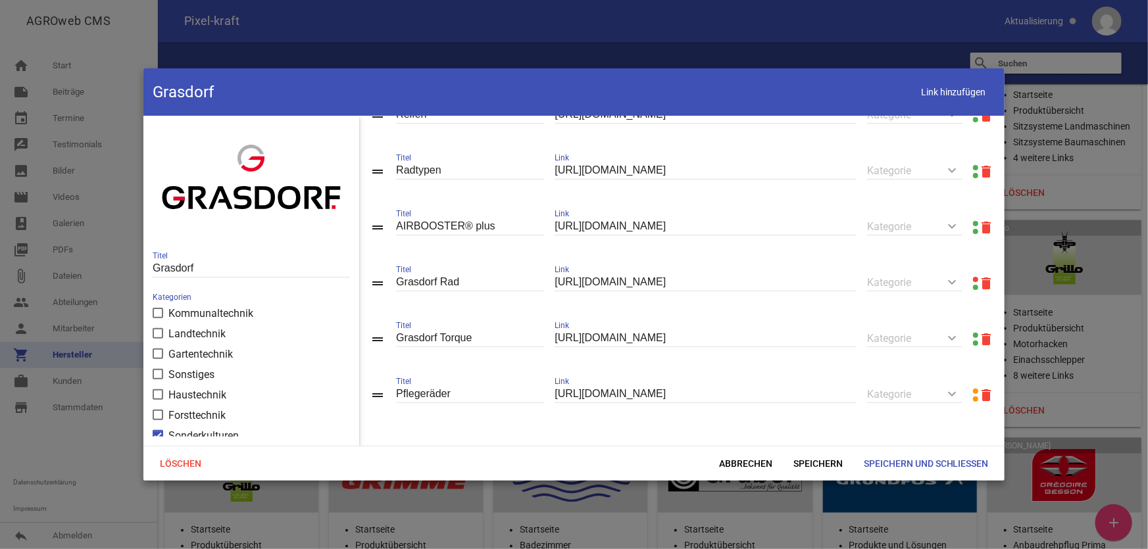
click at [973, 277] on link at bounding box center [975, 279] width 5 height 5
click at [733, 460] on span "Abbrechen" at bounding box center [745, 464] width 74 height 24
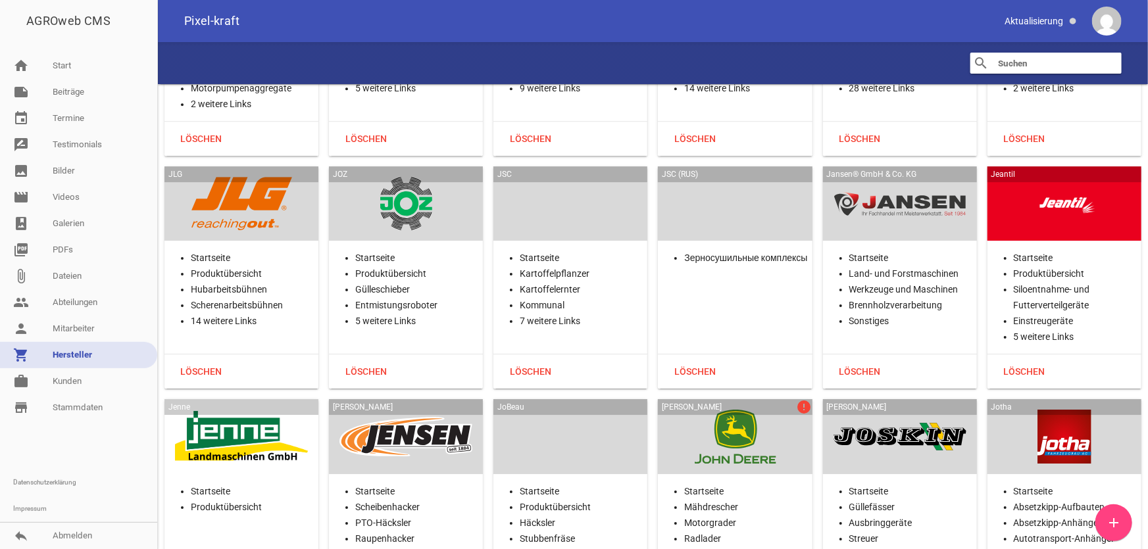
scroll to position [14766, 0]
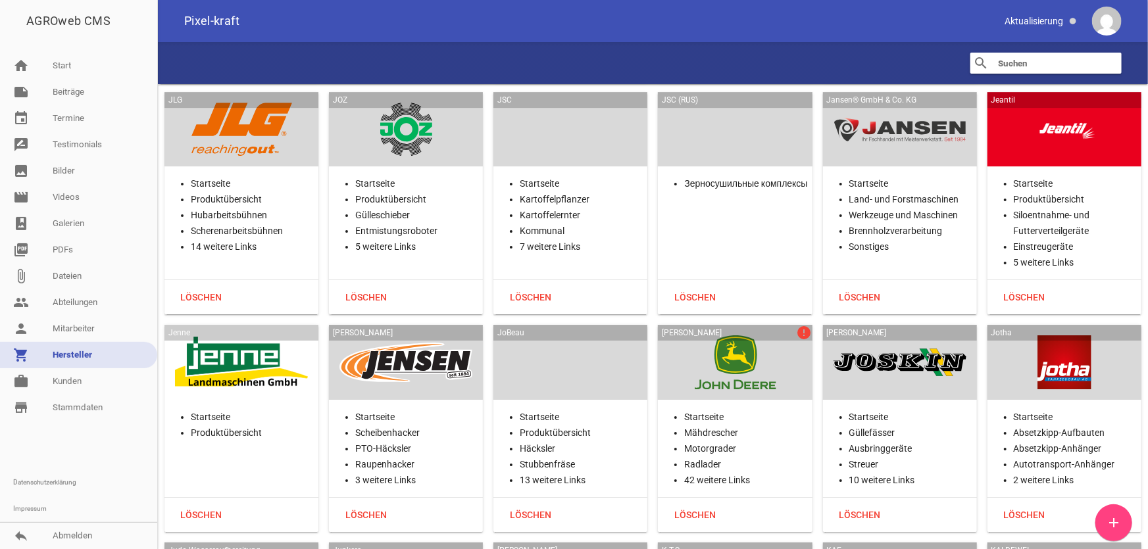
click at [729, 335] on div at bounding box center [734, 362] width 133 height 54
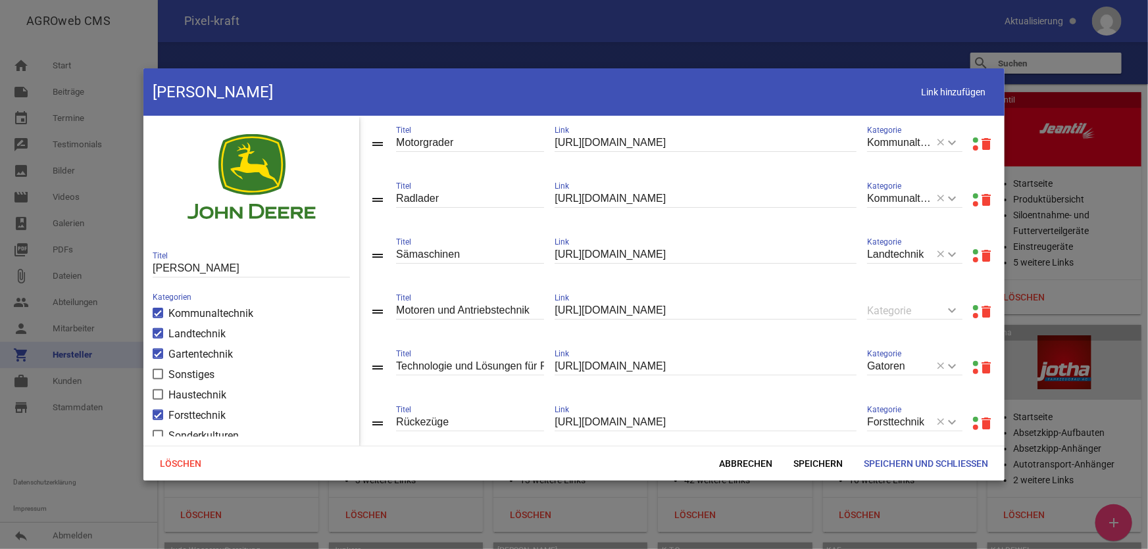
scroll to position [239, 0]
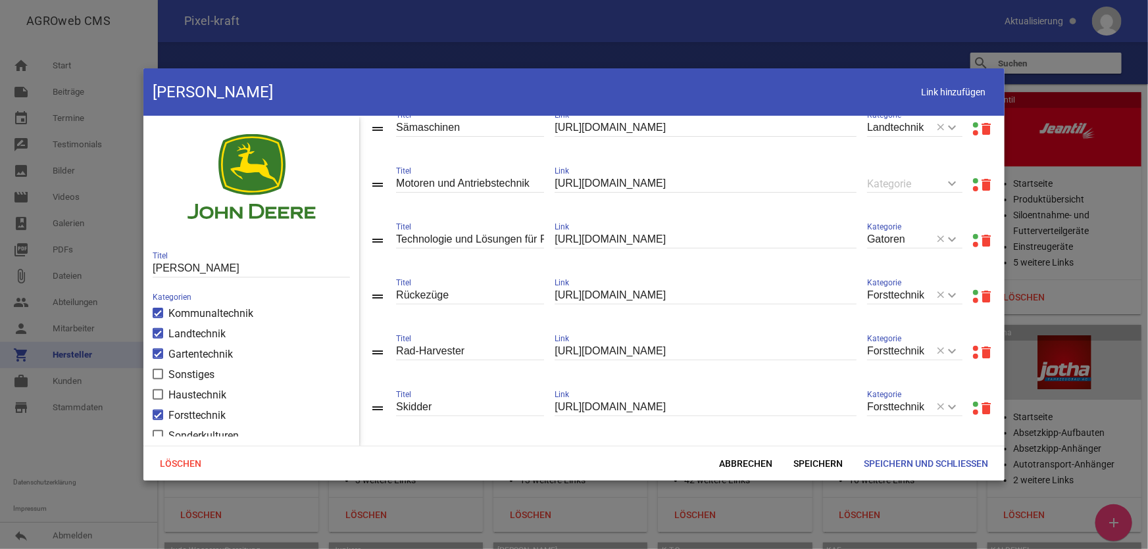
click at [973, 351] on link at bounding box center [975, 348] width 5 height 5
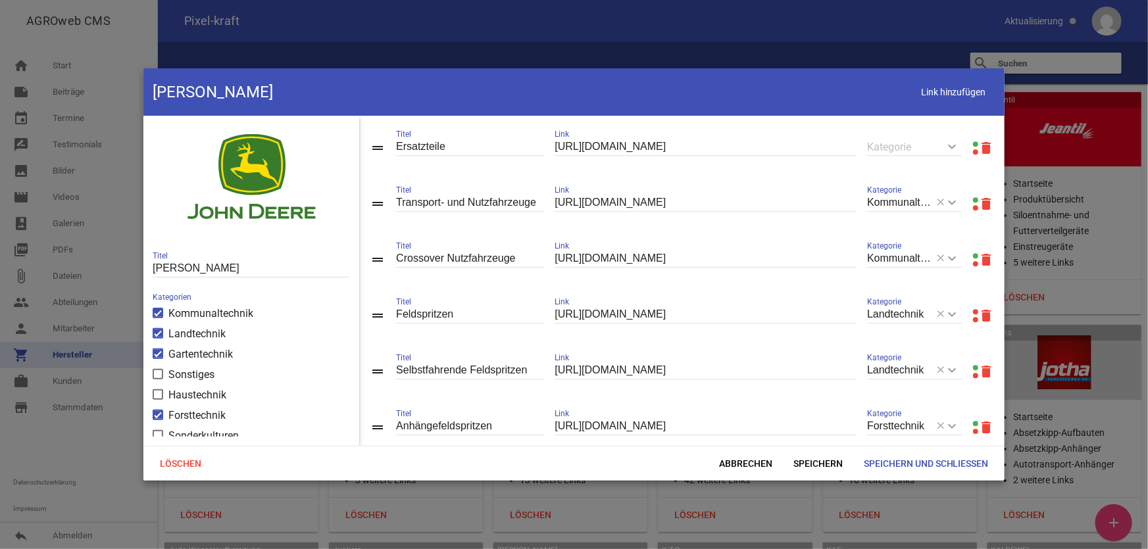
scroll to position [1913, 0]
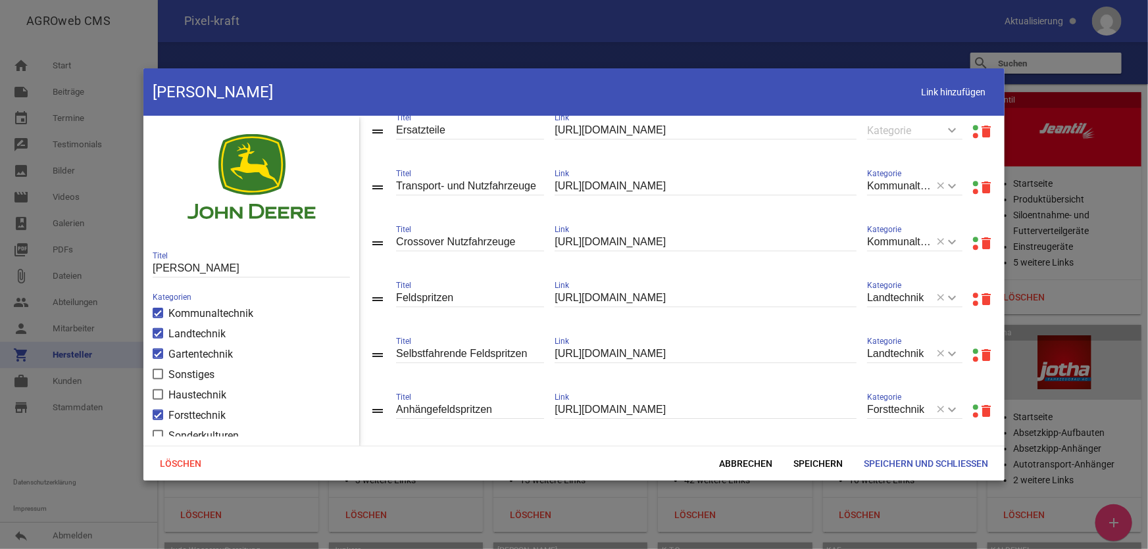
click at [973, 298] on link at bounding box center [975, 295] width 5 height 5
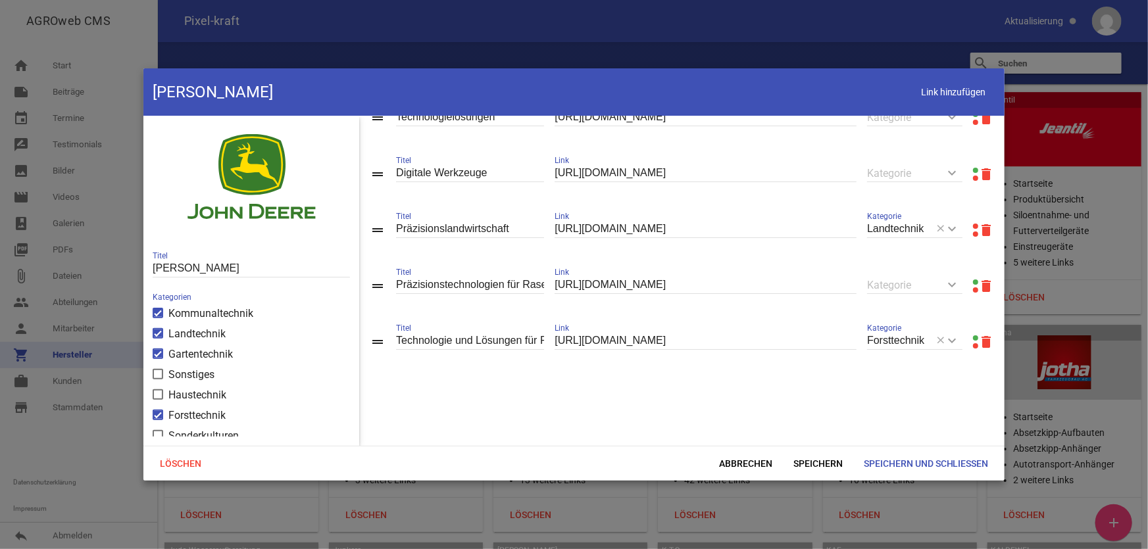
scroll to position [2331, 0]
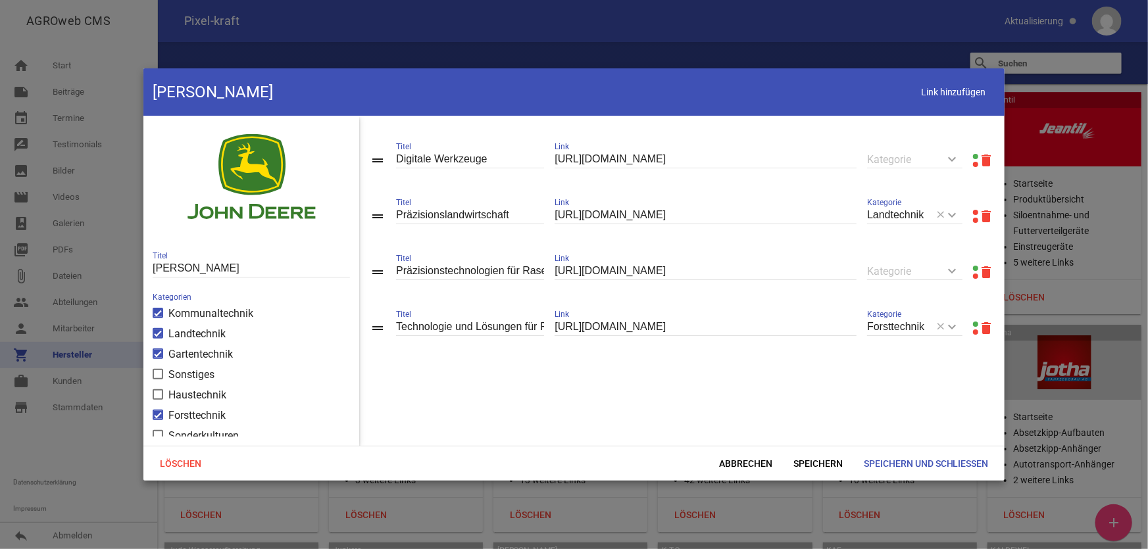
click at [973, 215] on link at bounding box center [975, 212] width 5 height 5
click at [745, 456] on span "Abbrechen" at bounding box center [745, 464] width 74 height 24
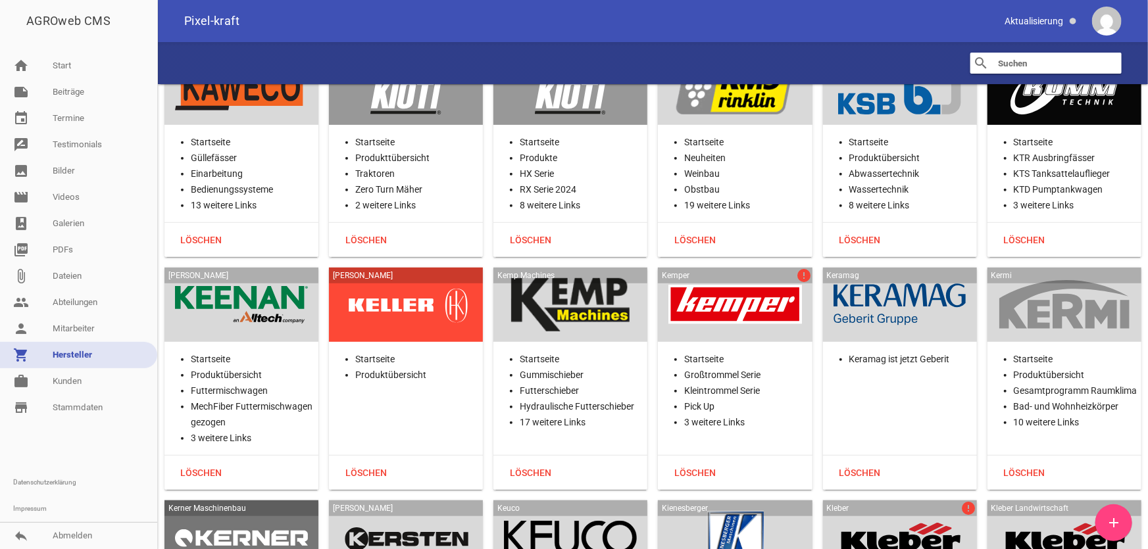
scroll to position [15484, 0]
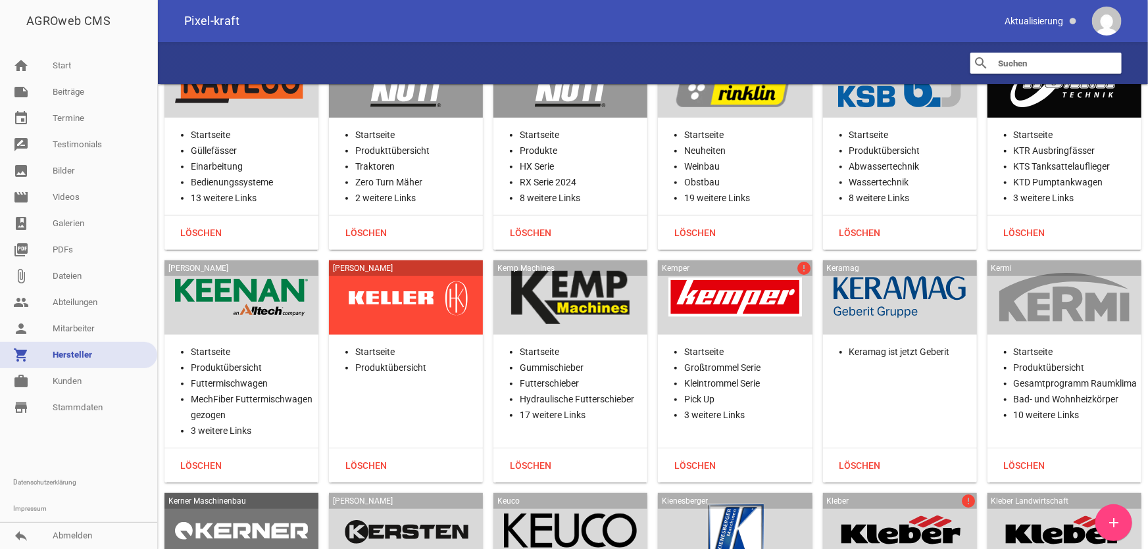
click at [788, 271] on div at bounding box center [734, 298] width 133 height 54
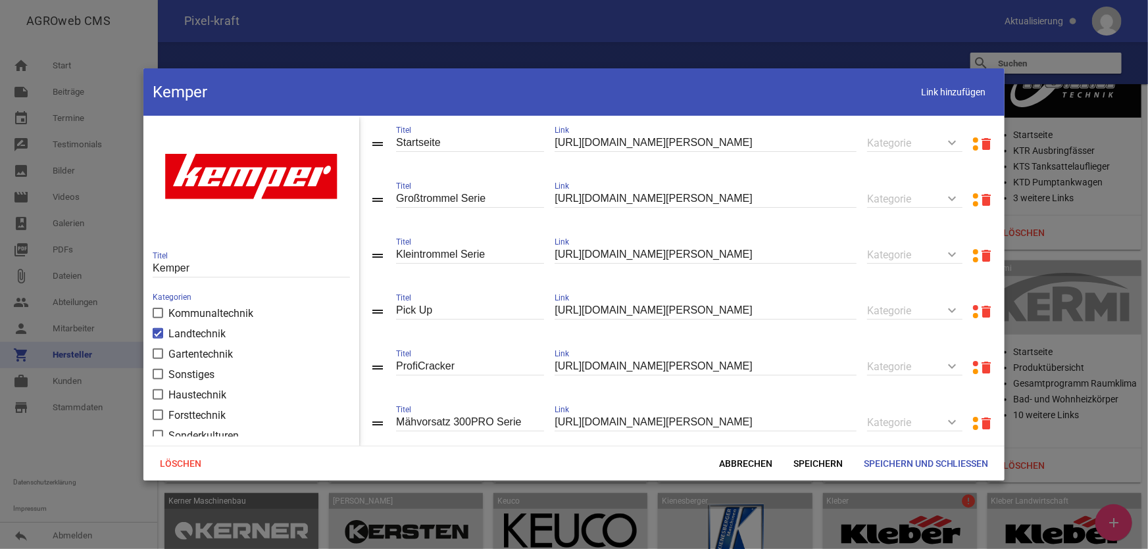
click at [973, 366] on link at bounding box center [975, 363] width 5 height 5
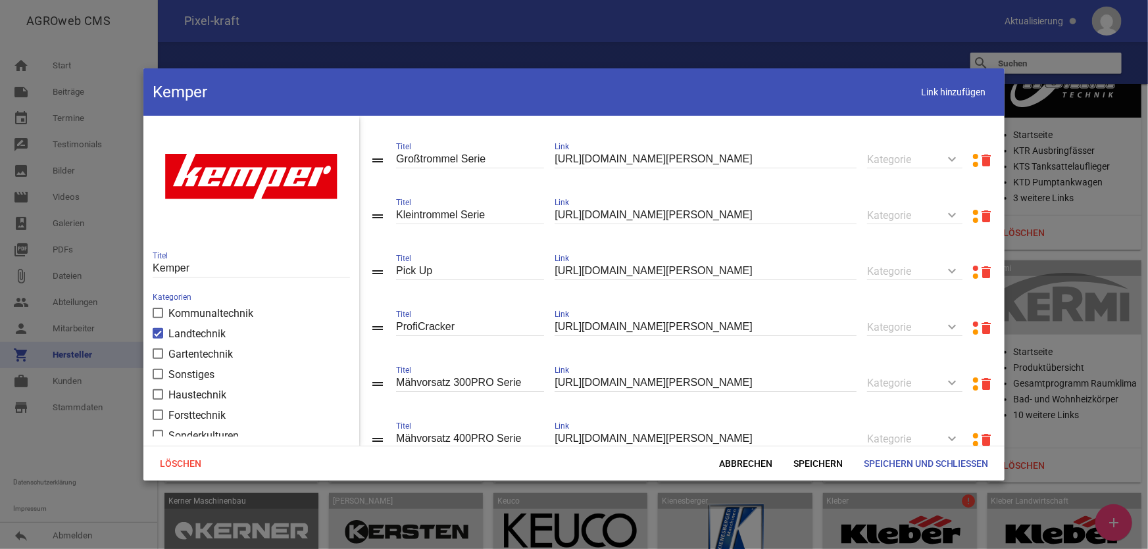
scroll to position [87, 0]
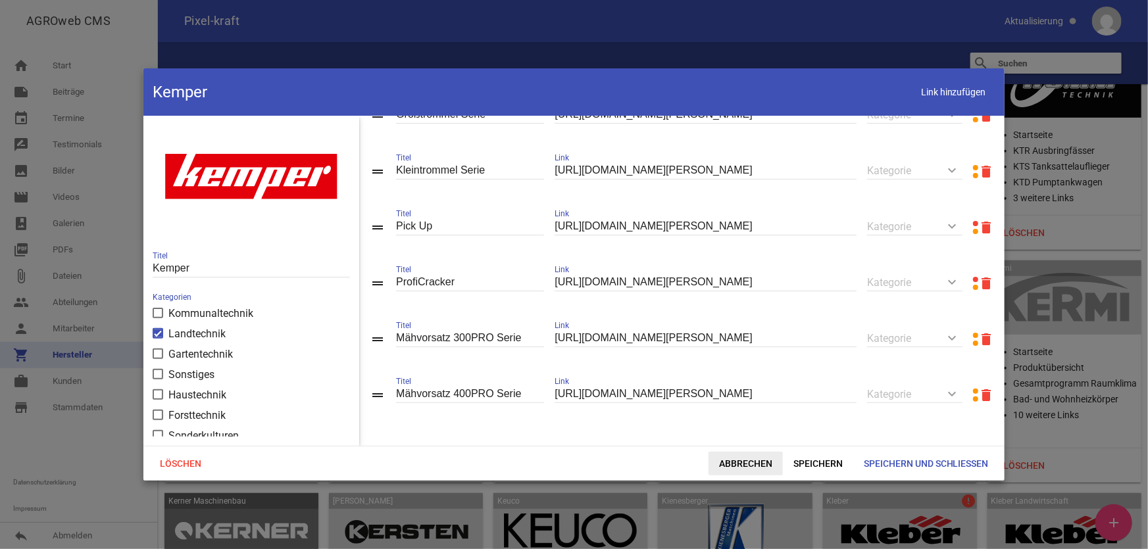
click at [736, 460] on span "Abbrechen" at bounding box center [745, 464] width 74 height 24
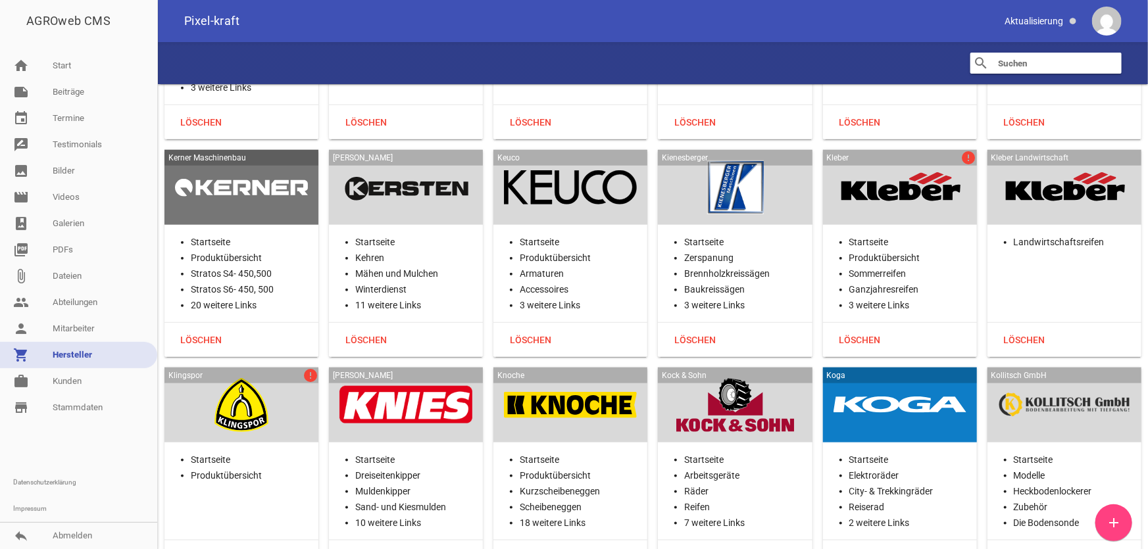
scroll to position [15842, 0]
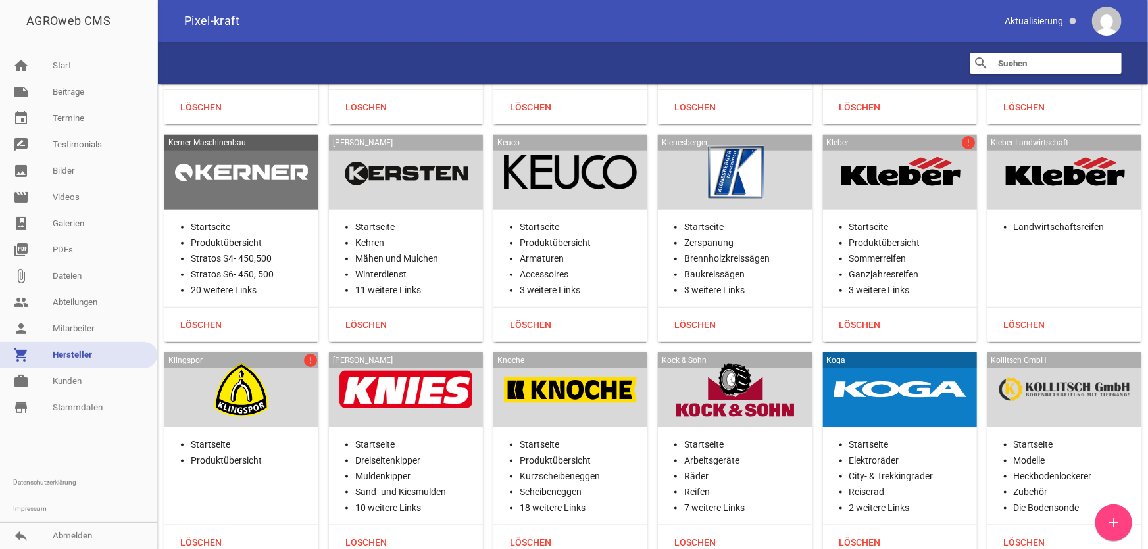
click at [886, 251] on li "Sommerreifen" at bounding box center [913, 259] width 128 height 16
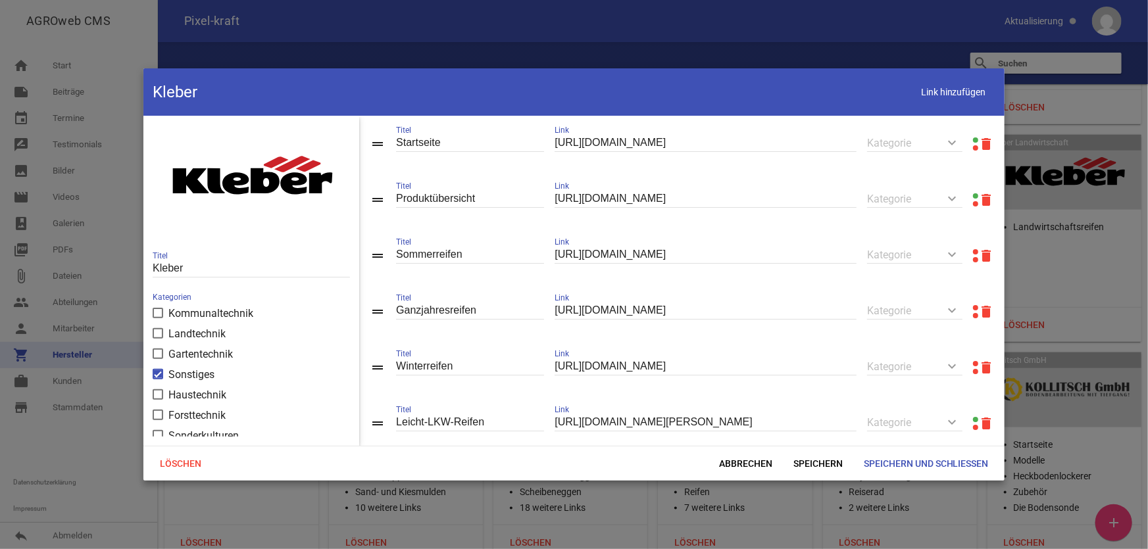
click at [973, 252] on link at bounding box center [975, 251] width 5 height 5
click at [752, 464] on span "Abbrechen" at bounding box center [745, 464] width 74 height 24
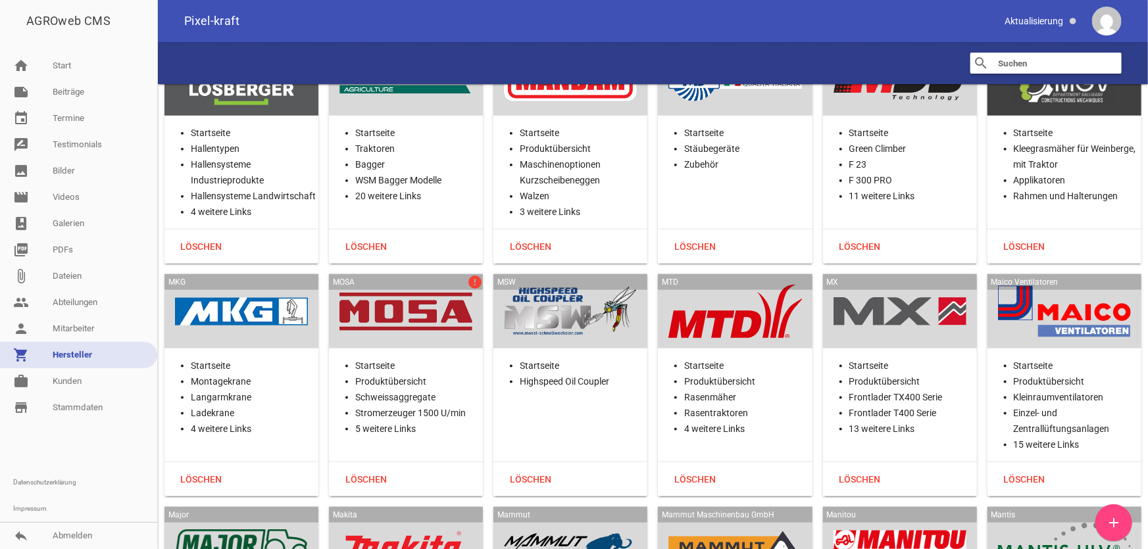
scroll to position [18414, 0]
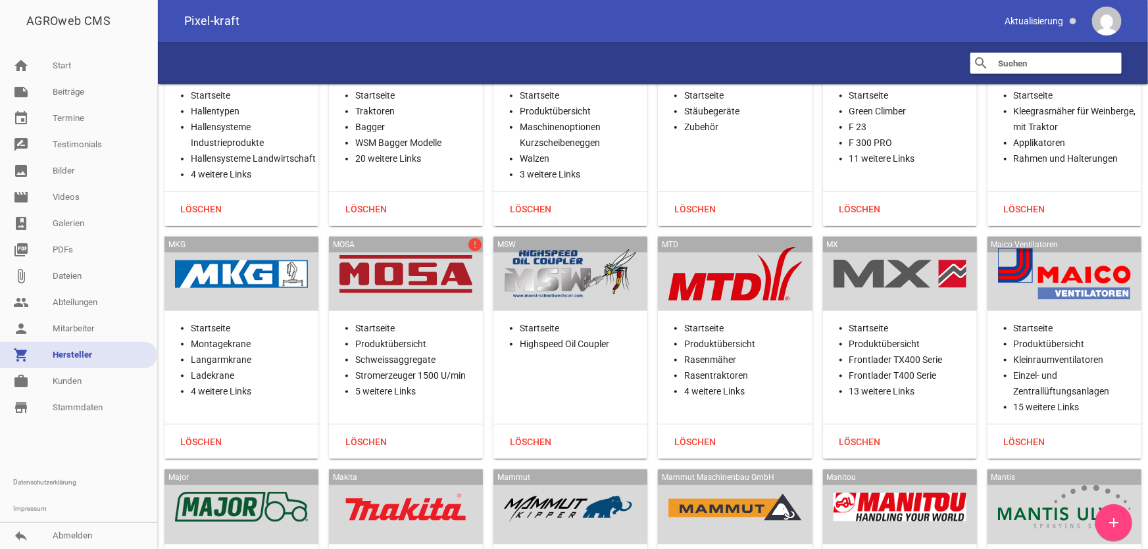
click at [440, 247] on div at bounding box center [405, 274] width 133 height 54
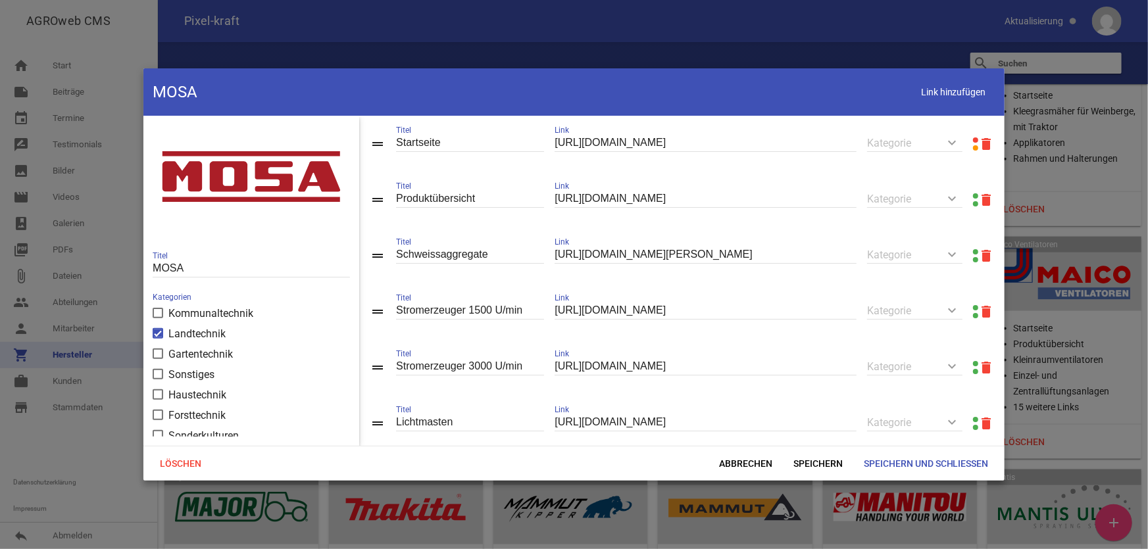
click at [973, 138] on link at bounding box center [975, 139] width 5 height 5
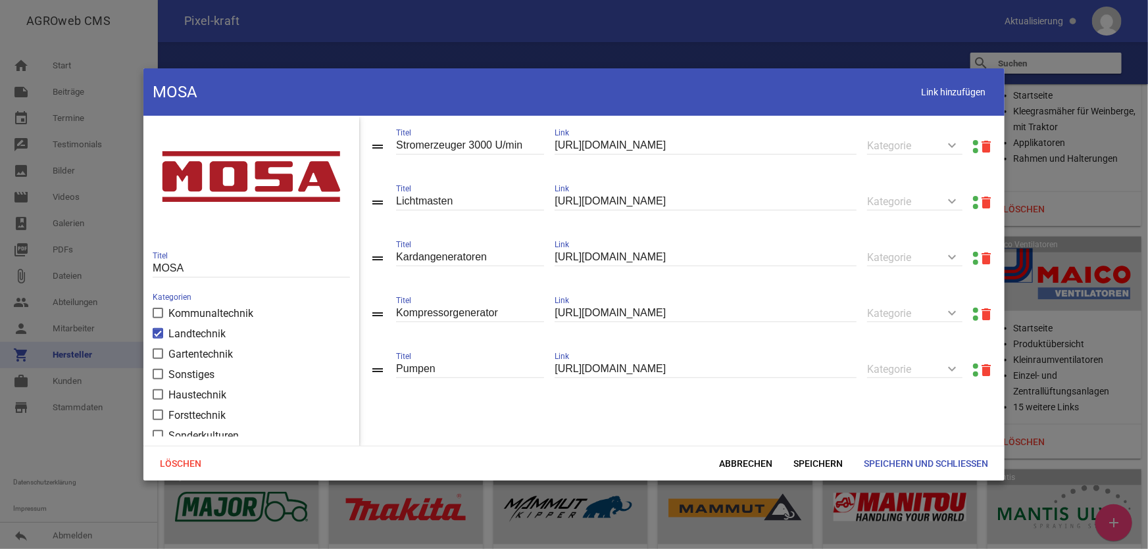
scroll to position [232, 0]
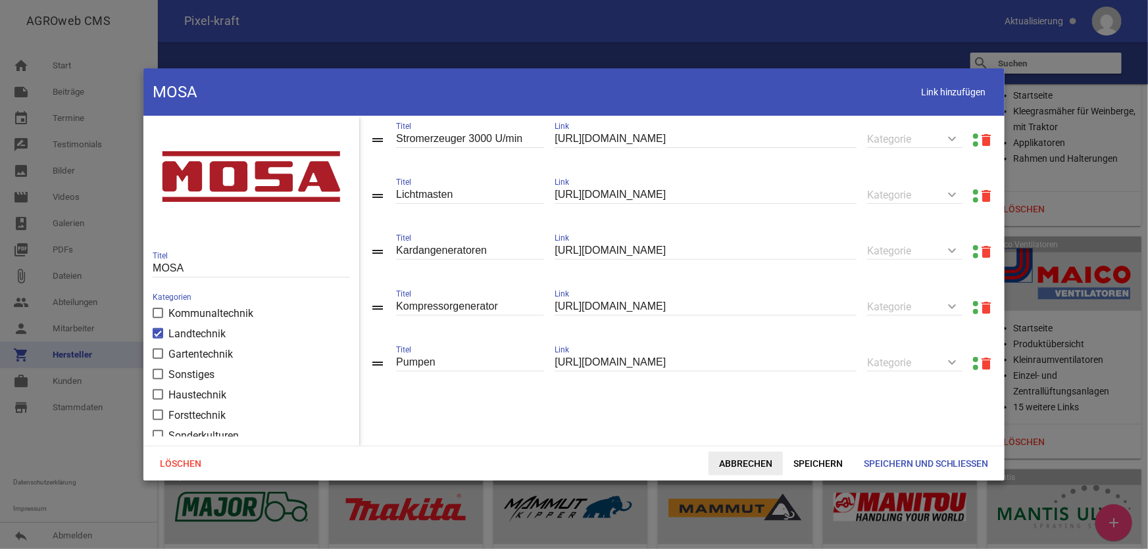
click at [744, 456] on span "Abbrechen" at bounding box center [745, 464] width 74 height 24
